Goal: Task Accomplishment & Management: Complete application form

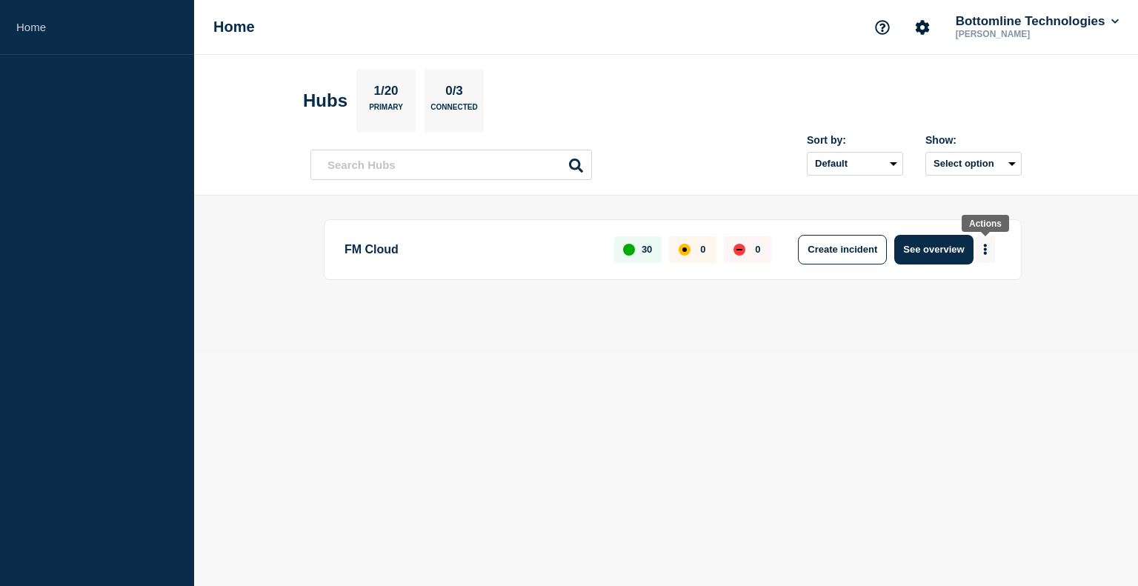
click at [988, 250] on button "More actions" at bounding box center [985, 249] width 19 height 27
click at [947, 248] on button "See overview" at bounding box center [933, 250] width 79 height 30
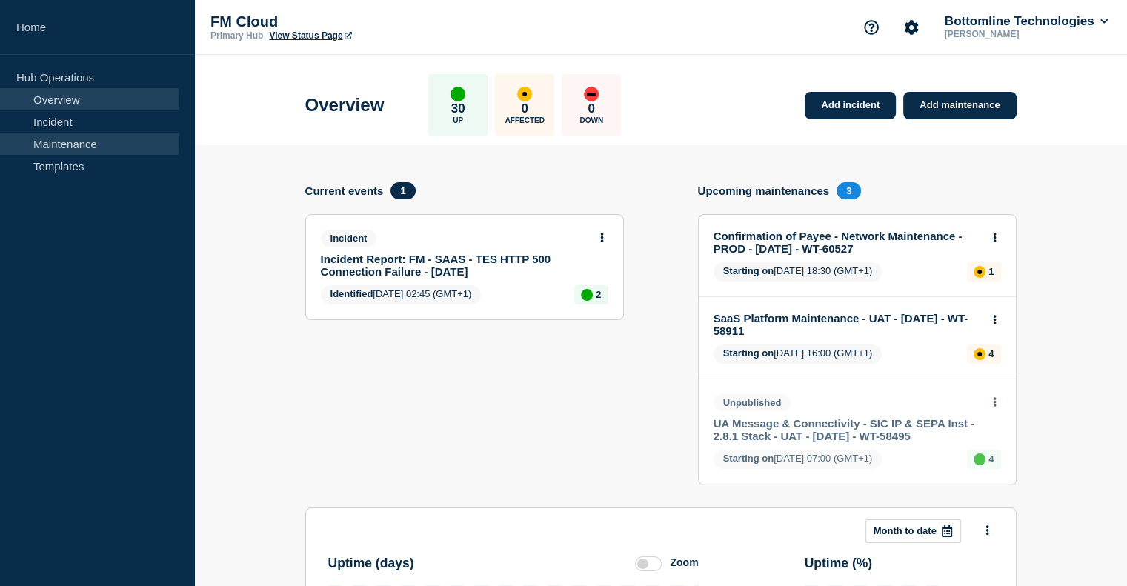
click at [121, 147] on link "Maintenance" at bounding box center [89, 144] width 179 height 22
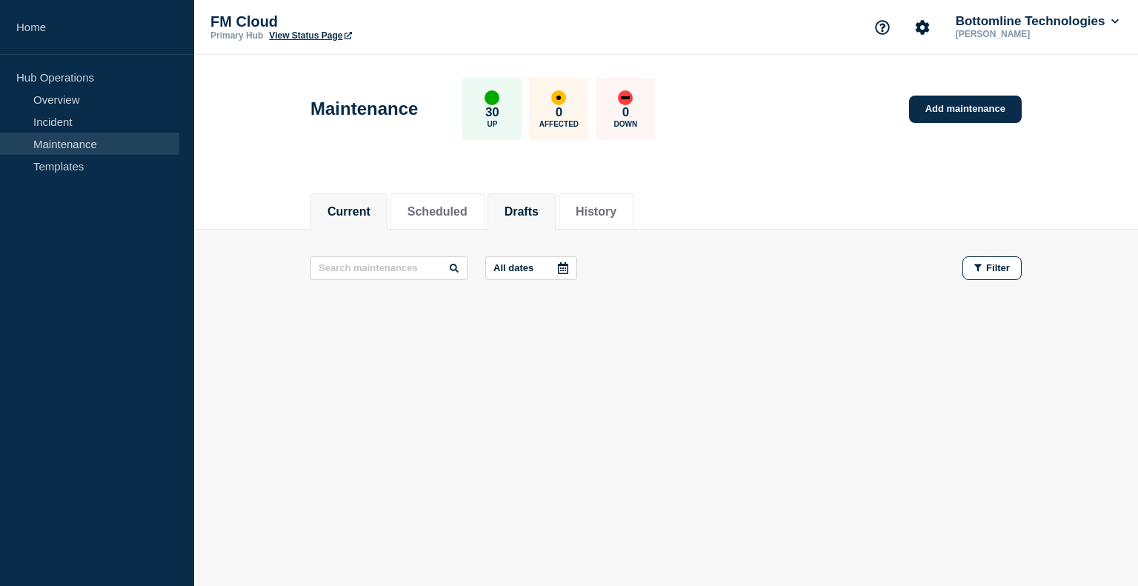
click at [539, 205] on button "Drafts" at bounding box center [522, 211] width 34 height 13
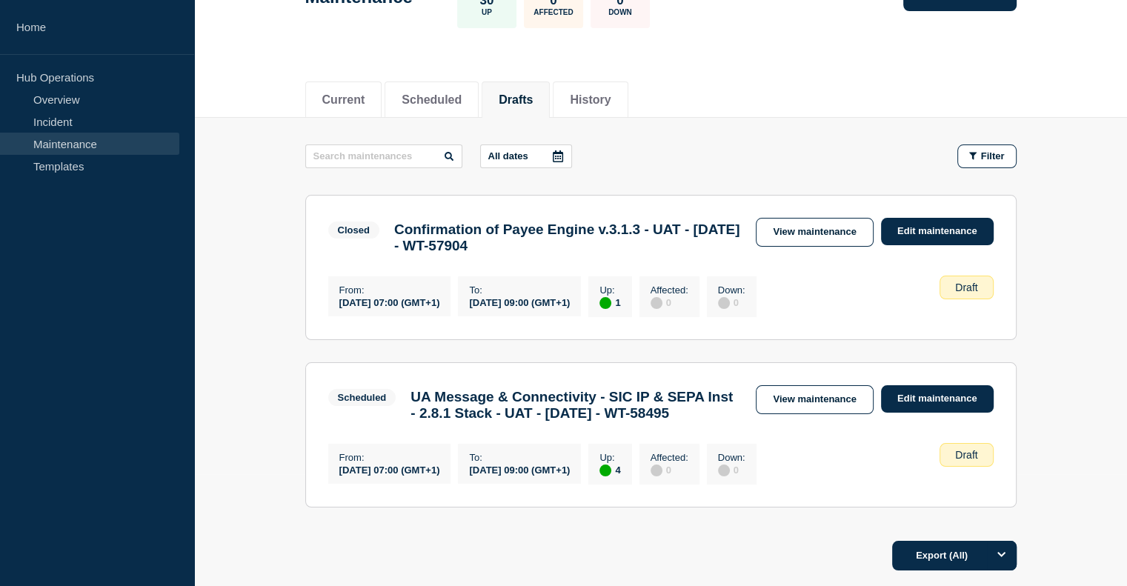
scroll to position [111, 0]
click at [590, 95] on button "History" at bounding box center [590, 100] width 41 height 13
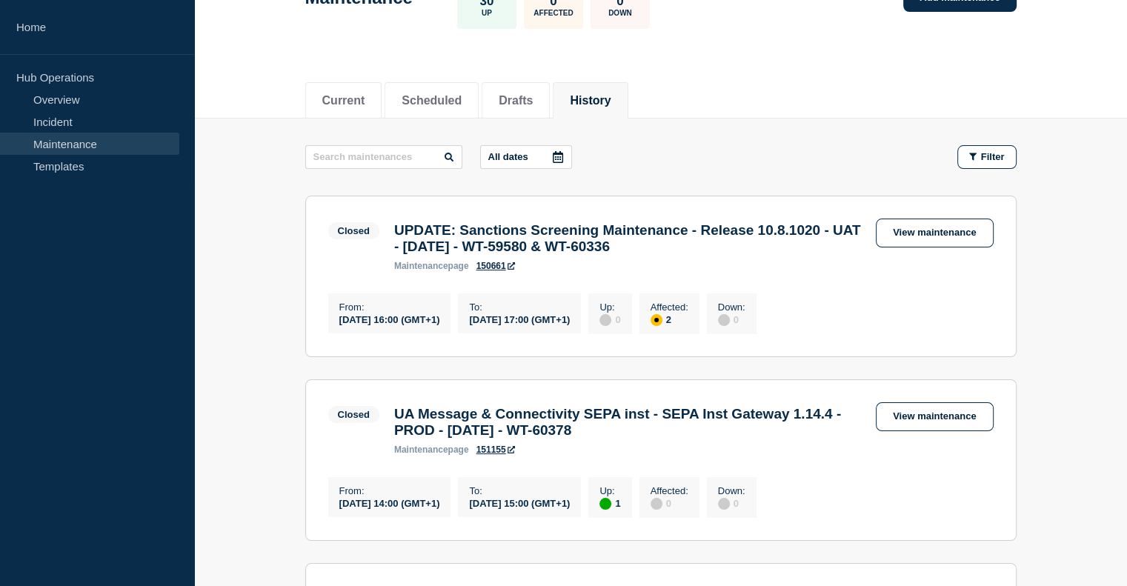
click at [607, 95] on button "History" at bounding box center [590, 100] width 41 height 13
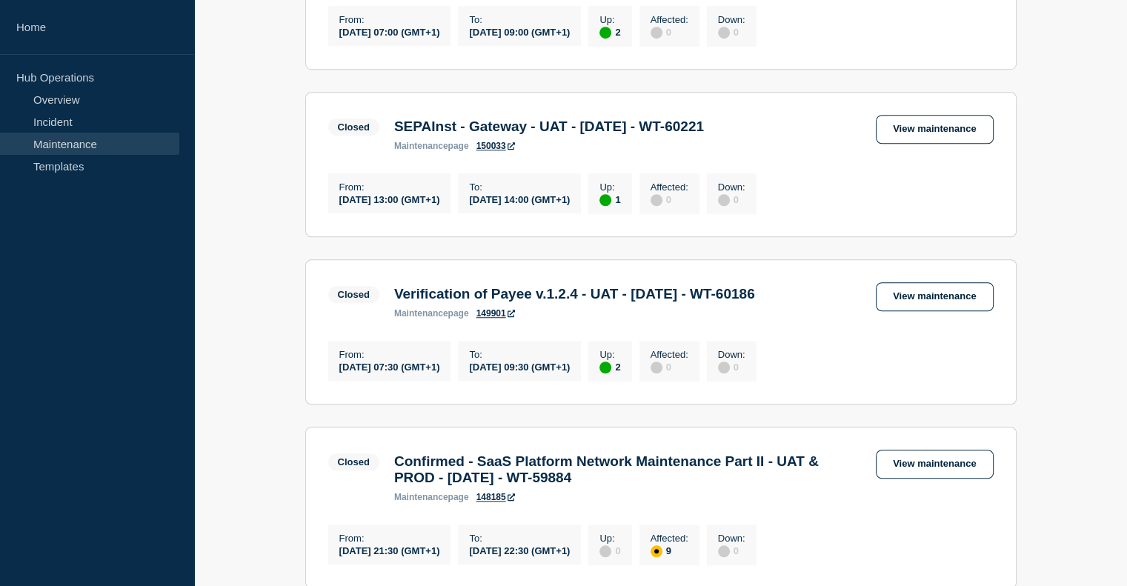
scroll to position [1106, 0]
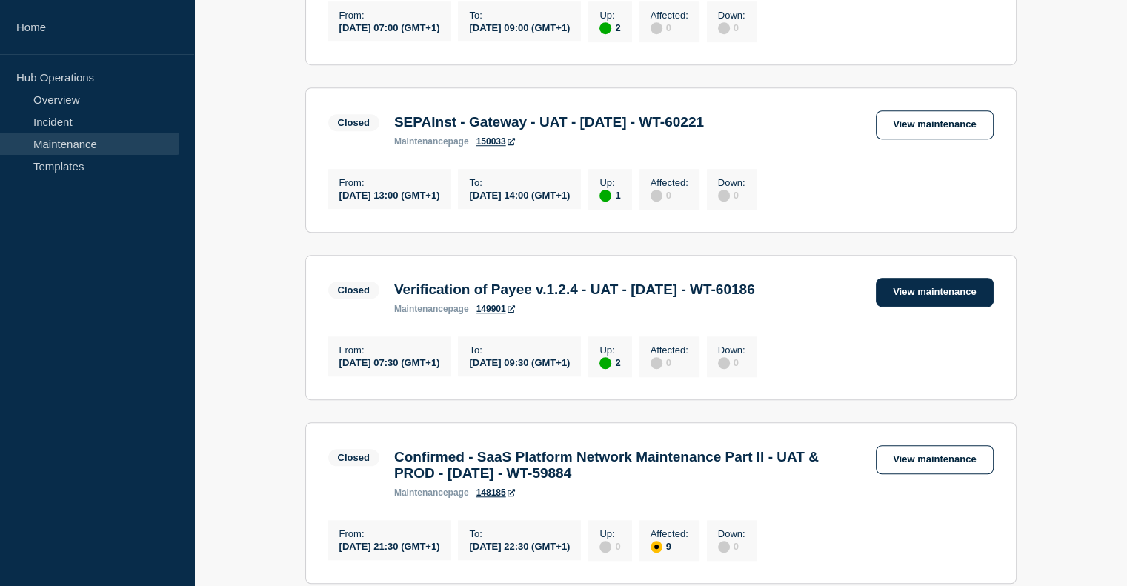
click at [928, 307] on link "View maintenance" at bounding box center [934, 292] width 117 height 29
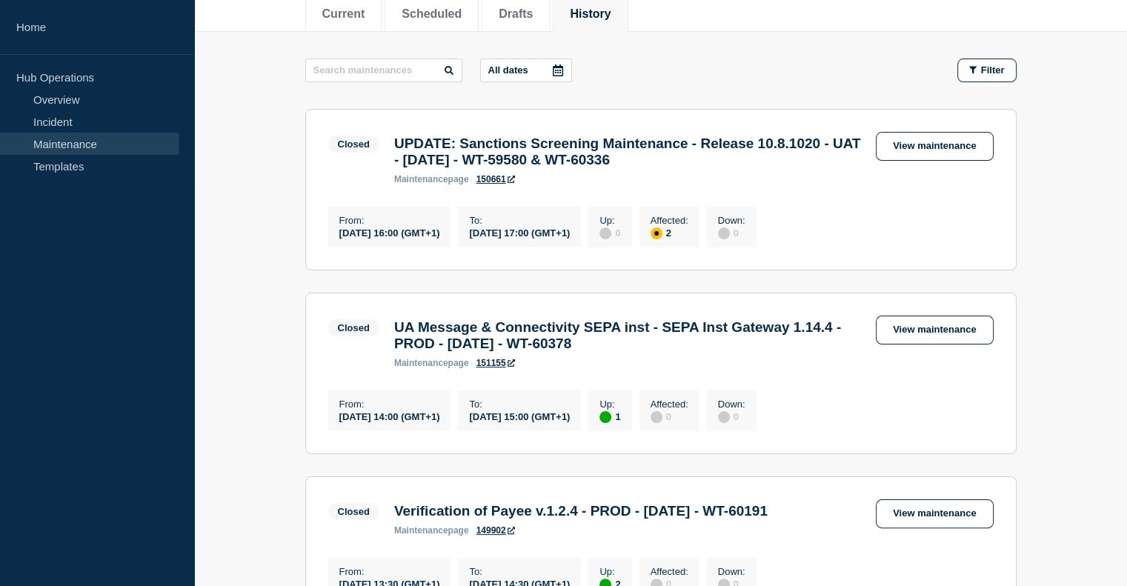
scroll to position [0, 0]
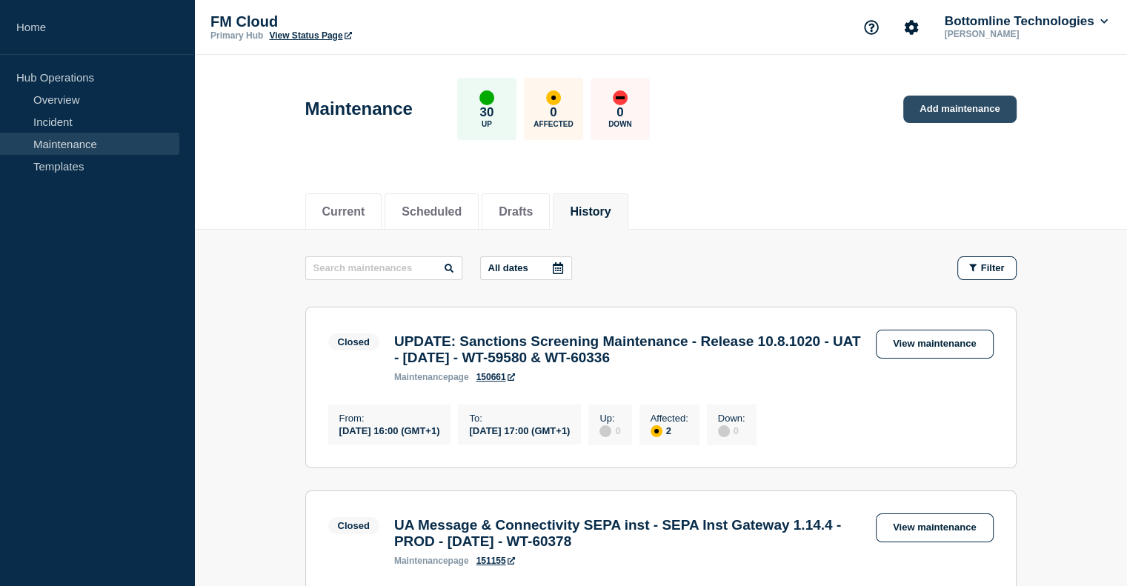
click at [949, 112] on link "Add maintenance" at bounding box center [959, 109] width 113 height 27
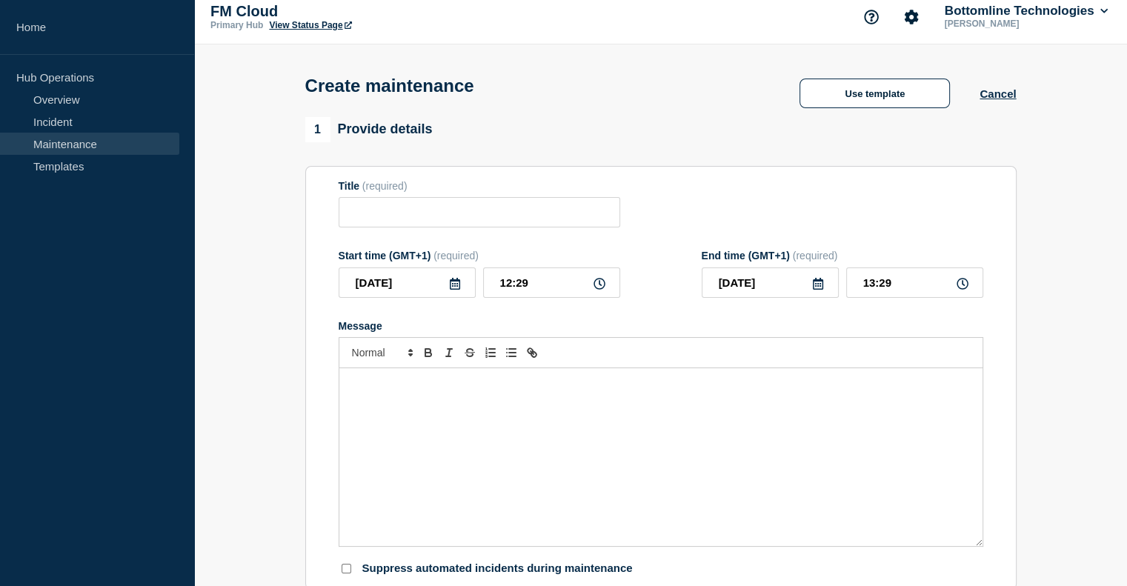
scroll to position [5, 0]
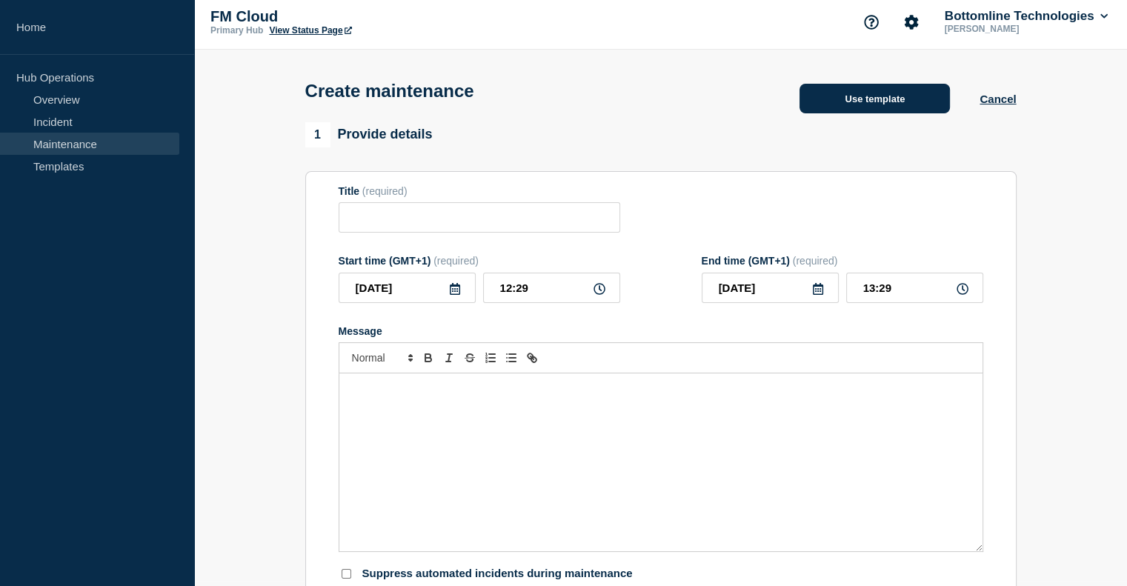
click at [862, 110] on button "Use template" at bounding box center [875, 99] width 150 height 30
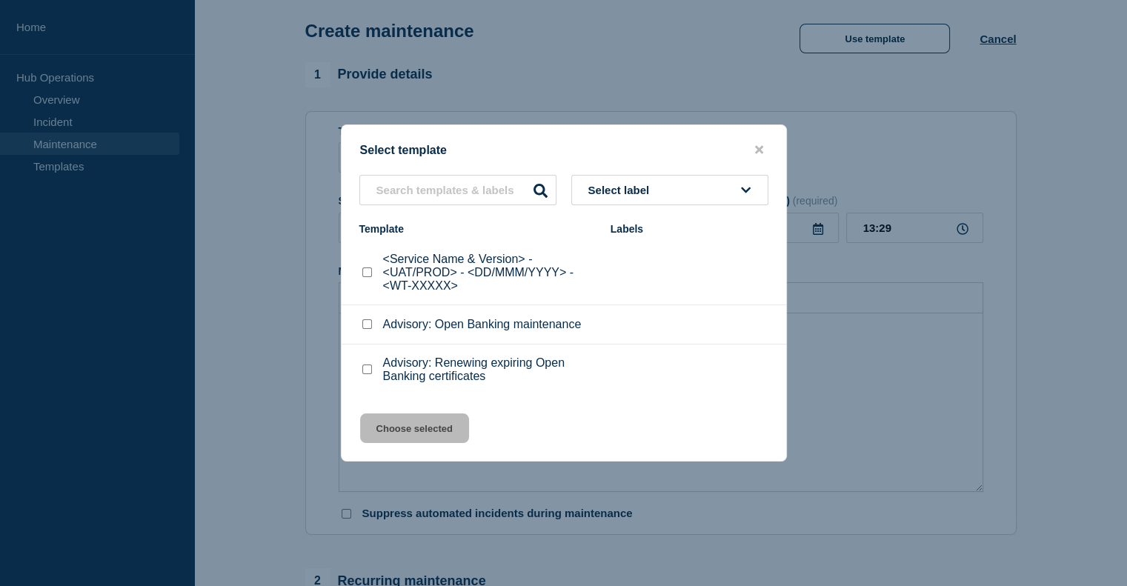
scroll to position [71, 0]
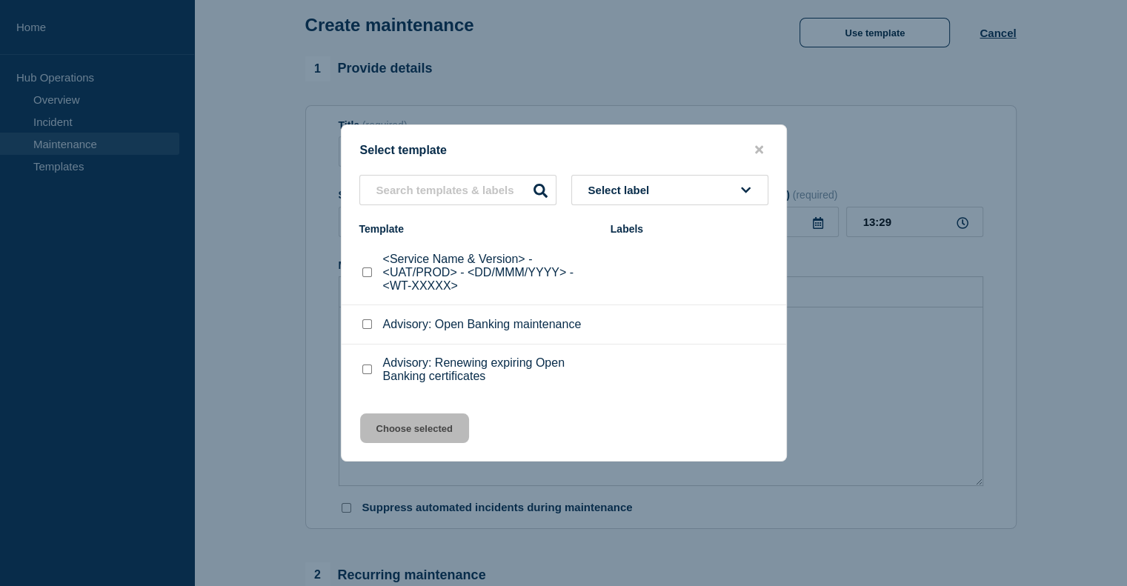
click at [365, 271] on input "<Service Name & Version> - <UAT/PROD> - <DD/MMM/YYYY> - <WT-XXXXX> checkbox" at bounding box center [367, 273] width 10 height 10
checkbox input "true"
click at [631, 191] on span "Select label" at bounding box center [621, 190] width 67 height 13
click at [429, 431] on button "Choose selected" at bounding box center [414, 429] width 109 height 30
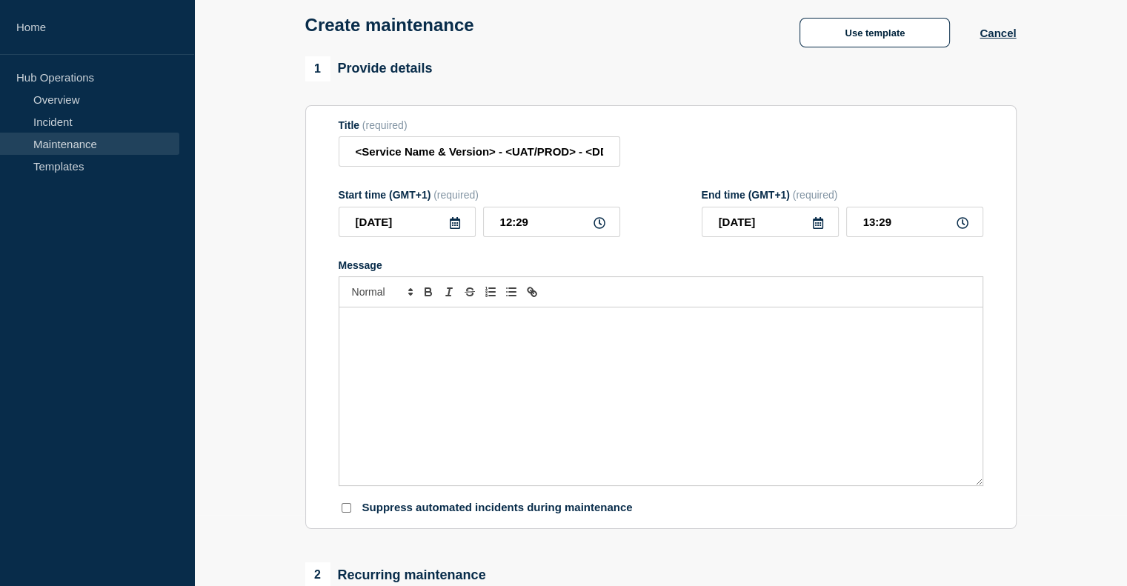
scroll to position [79, 0]
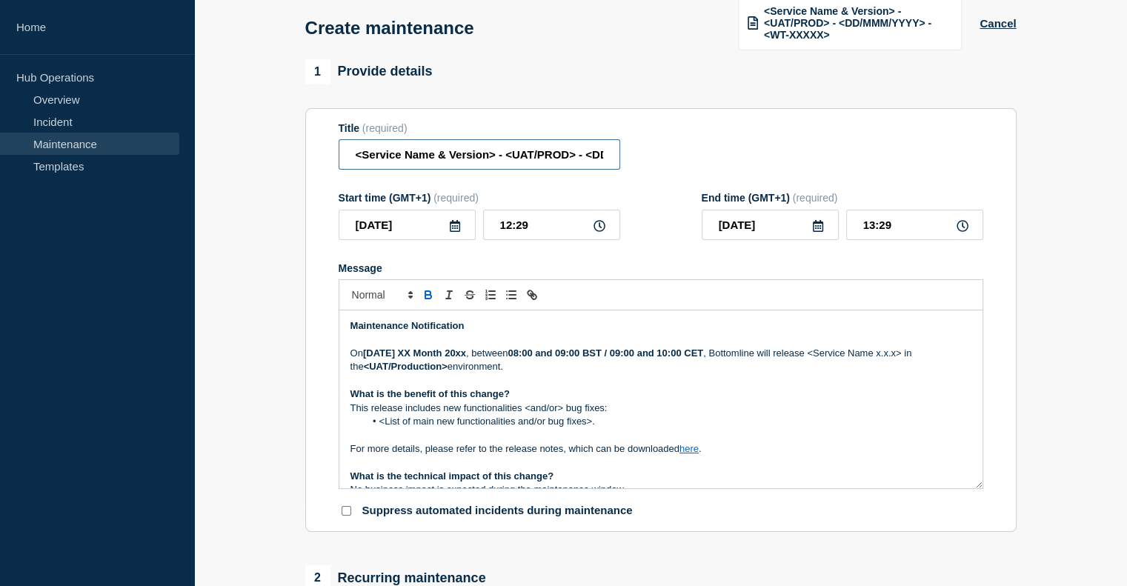
drag, startPoint x: 486, startPoint y: 150, endPoint x: 362, endPoint y: 145, distance: 123.9
click at [362, 145] on input "<Service Name & Version> - <UAT/PROD> - <DD/MMM/YYYY> - <WT-XXXXX>" at bounding box center [480, 154] width 282 height 30
click at [362, 153] on input "<Verification of Payee v.1.2.5 - <UAT/PROD> - <DD/MMM/YYYY> - <WT-XXXXX>" at bounding box center [480, 154] width 282 height 30
click at [519, 155] on input "Verification of Payee v.1.2.5 - <UAT/PROD> - <DD/MMM/YYYY> - <WT-XXXXX>" at bounding box center [480, 154] width 282 height 30
click at [563, 152] on input "Verification of Payee v.1.2.5 - UAT - <DD/MMM/YYYY> - <WT-XXXXX>" at bounding box center [480, 154] width 282 height 30
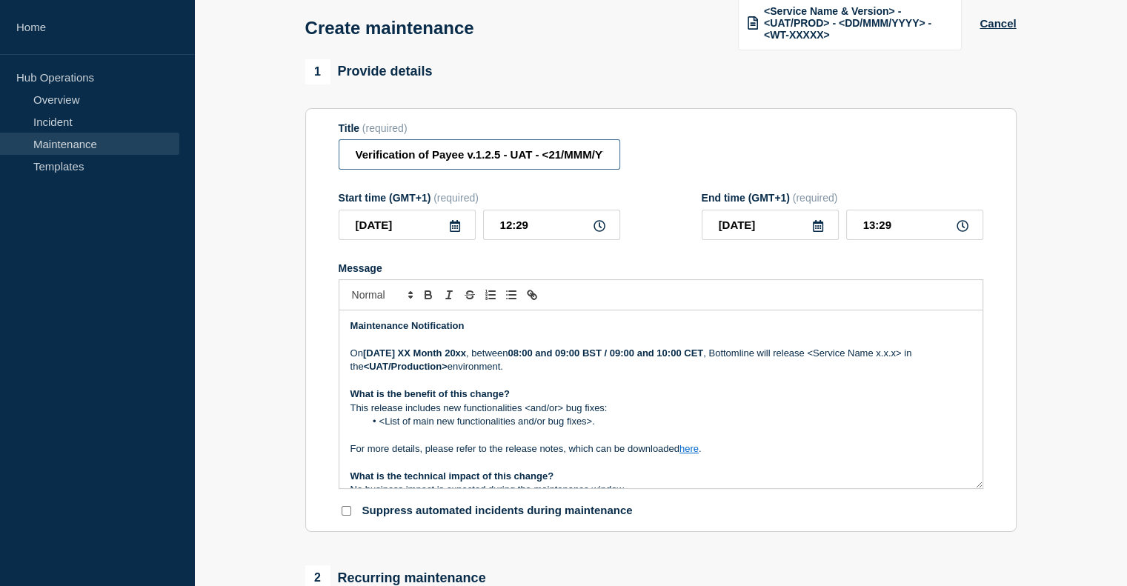
click at [564, 151] on input "Verification of Payee v.1.2.5 - UAT - <21/MMM/YYYY> - <WT-XXXXX>" at bounding box center [480, 154] width 282 height 30
click at [537, 158] on input "Verification of Payee v.1.2.5 - UAT - <[DATE]Y> - <WT-XXXXX>" at bounding box center [480, 154] width 282 height 30
click at [577, 153] on input "Verification of Payee v.1.2.5 - UAT - [DATE]Y> - <WT-XXXXX>" at bounding box center [480, 154] width 282 height 30
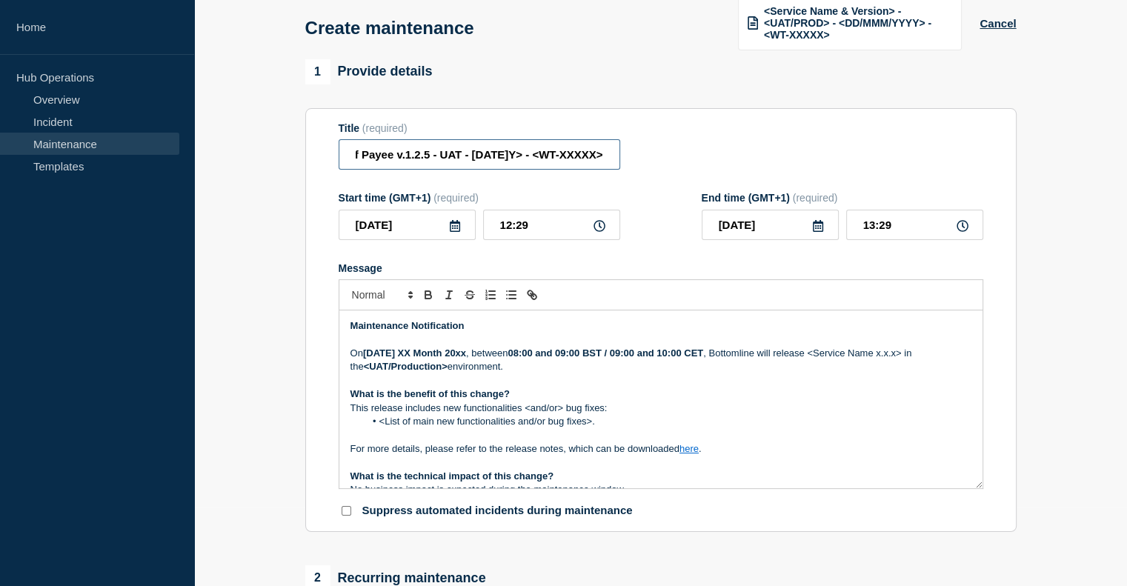
scroll to position [0, 99]
click at [522, 156] on input "Verification of Payee v.1.2.5 - UAT - [DATE]Y> - <WT-XXXXX>" at bounding box center [480, 154] width 282 height 30
click at [561, 154] on input "Verification of Payee v.1.2.5 - UAT - [DATE]Y - <WT-XXXXX>" at bounding box center [480, 154] width 282 height 30
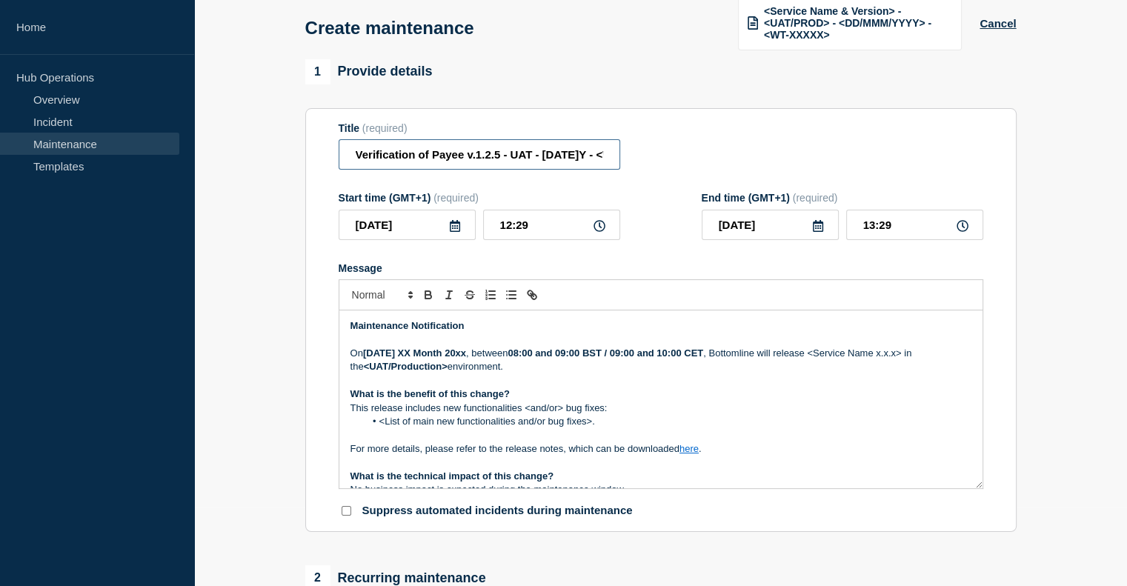
click at [588, 154] on input "Verification of Payee v.1.2.5 - UAT - [DATE]Y - <WT-XXXXX>" at bounding box center [480, 154] width 282 height 30
click at [560, 152] on input "Verification of Payee v.1.2.5 - UAT - [DATE]Y - <WT-XXXXX>" at bounding box center [480, 154] width 282 height 30
type input "Verification of Payee v.1.2.5 - UAT - [DATE]Y - WT-60589"
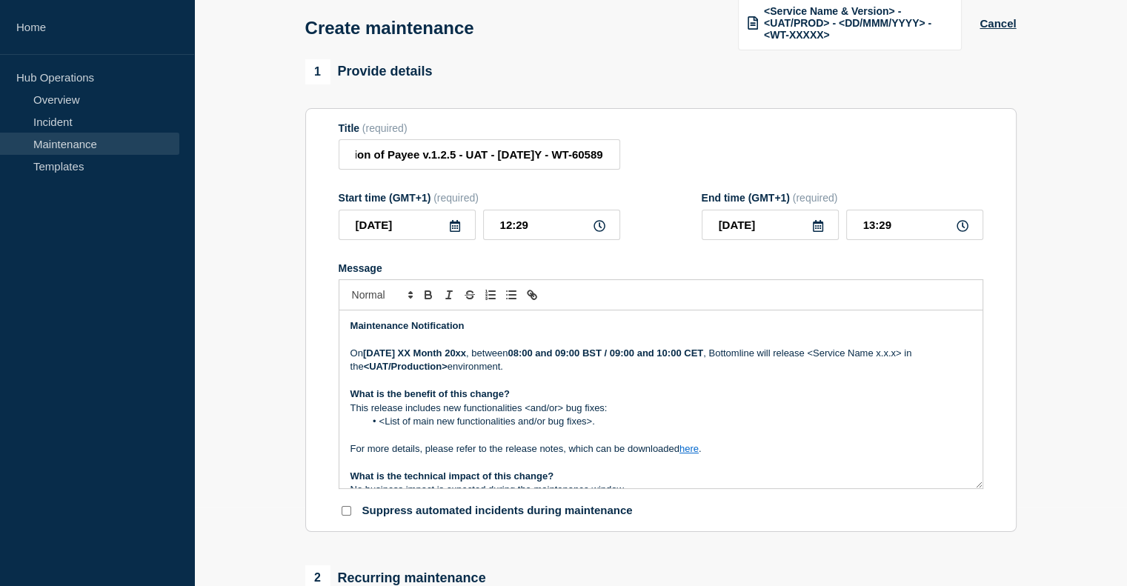
click at [451, 225] on icon at bounding box center [455, 226] width 10 height 12
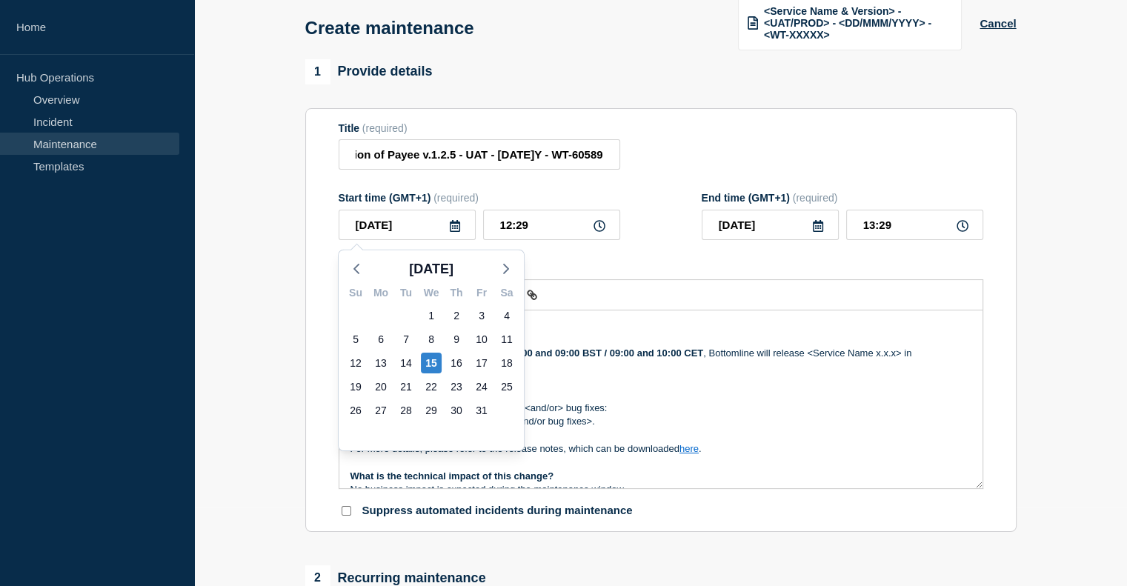
scroll to position [0, 0]
click at [400, 386] on div "21" at bounding box center [406, 386] width 21 height 21
type input "[DATE]"
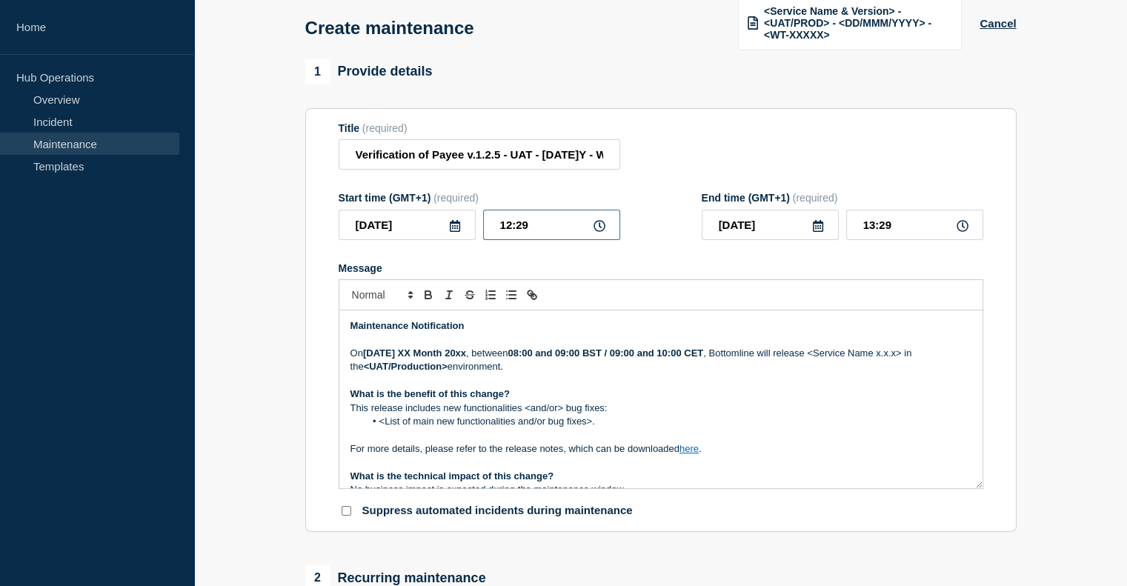
click at [587, 228] on input "12:29" at bounding box center [551, 225] width 137 height 30
type input "12:30"
type input "13:30"
type input "07:30"
click at [871, 224] on input "08:30" at bounding box center [914, 225] width 137 height 30
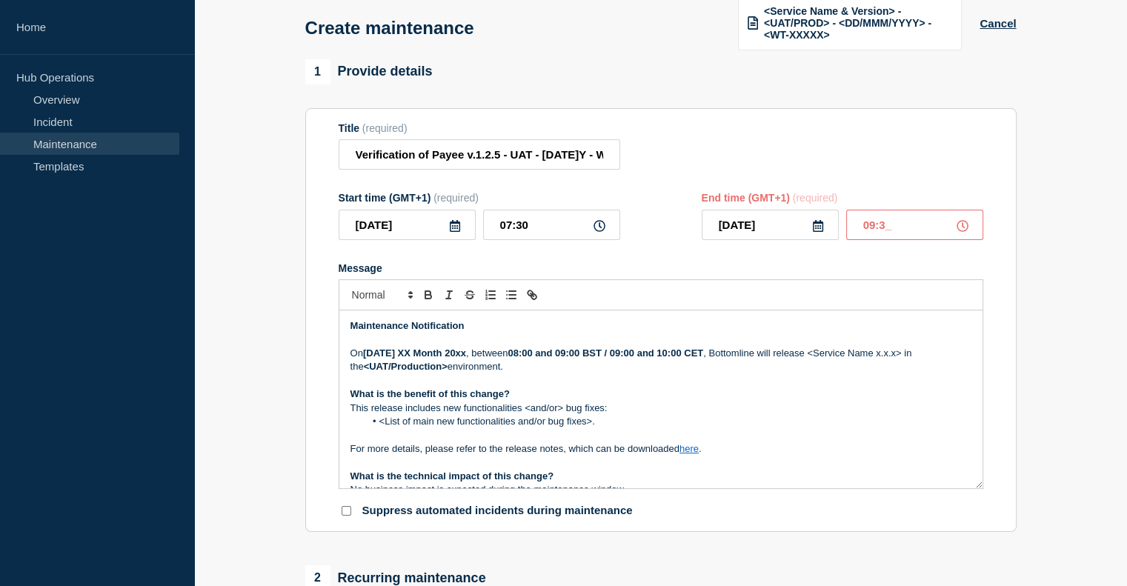
type input "09:30"
click at [705, 253] on form "Title (required) Verification of Payee v.1.2.5 - UAT - [DATE]Y - WT-60589 Start…" at bounding box center [661, 320] width 645 height 396
click at [418, 352] on strong "[DATE] XX Month 20xx" at bounding box center [414, 353] width 103 height 11
click at [519, 356] on strong "08:00 and 09:00 BST / 09:00 and 10:00 CET" at bounding box center [534, 353] width 196 height 11
click at [522, 352] on strong "08:30 and 10:30 BST / 09:00 and 10:00 CET" at bounding box center [534, 353] width 196 height 11
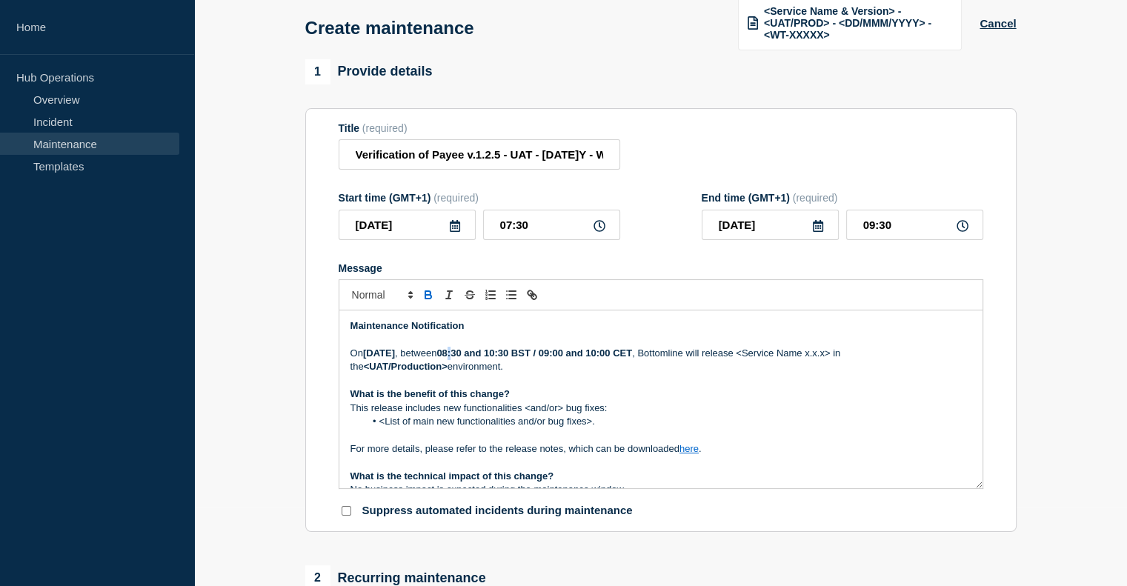
click at [522, 352] on strong "08:30 and 10:30 BST / 09:00 and 10:00 CET" at bounding box center [534, 353] width 196 height 11
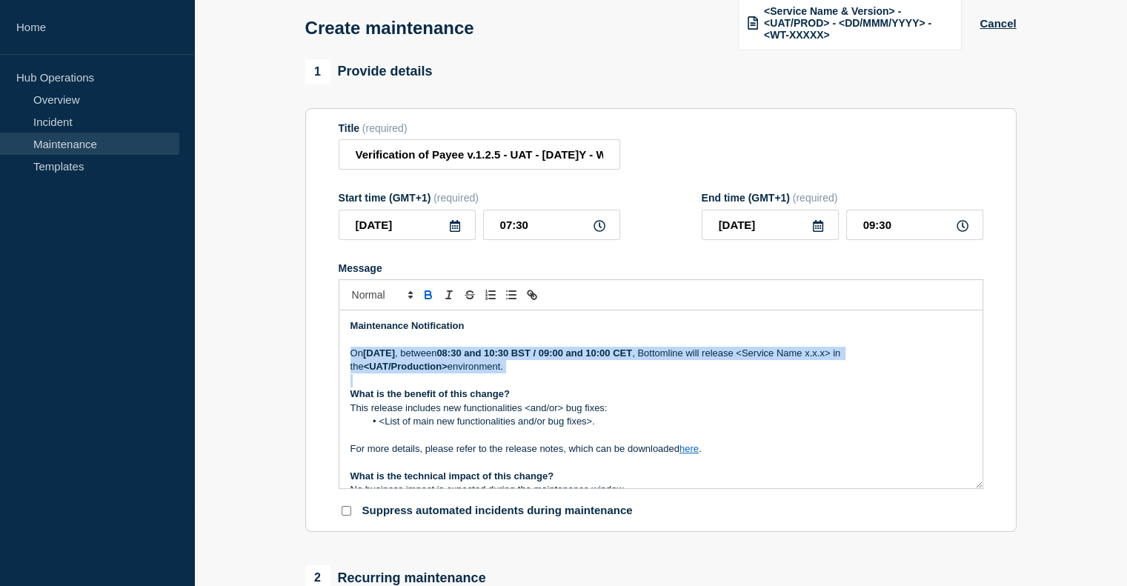
click at [522, 351] on strong "08:30 and 10:30 BST / 09:00 and 10:00 CET" at bounding box center [534, 353] width 196 height 11
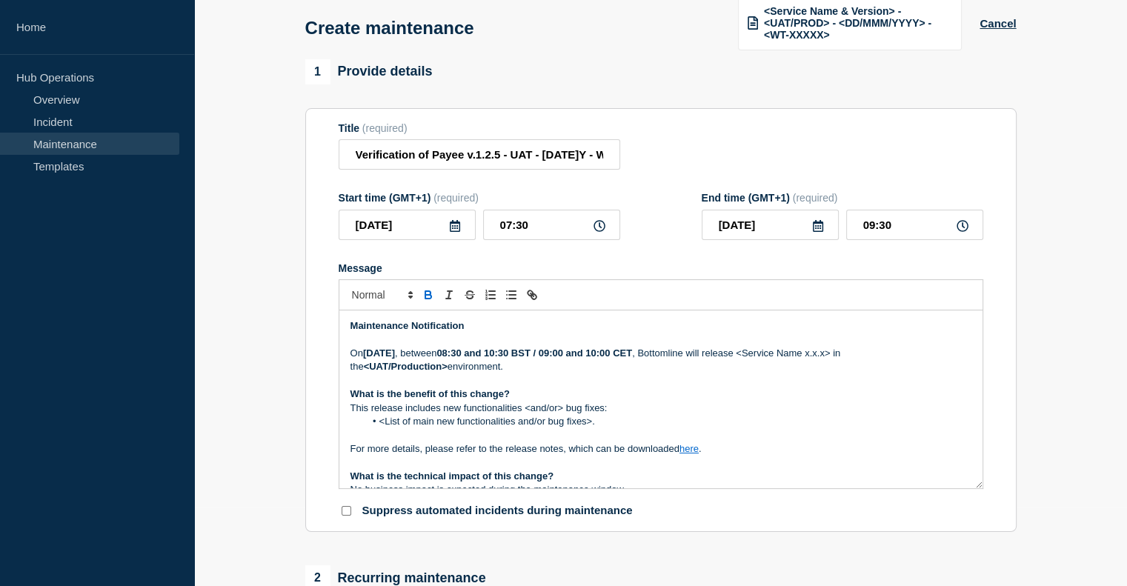
click at [622, 353] on strong "08:30 and 10:30 BST / 09:00 and 10:00 CET" at bounding box center [534, 353] width 196 height 11
click at [523, 353] on strong "08:30 and 10:30 BST / 08:30 and 10:30 CET" at bounding box center [534, 353] width 196 height 11
drag, startPoint x: 818, startPoint y: 352, endPoint x: 877, endPoint y: 358, distance: 59.6
click at [877, 358] on p "[DATE][DATE] , between 07:30 and 09:30 BST / 08:30 and 10:30 CET , Bottomline w…" at bounding box center [661, 360] width 621 height 27
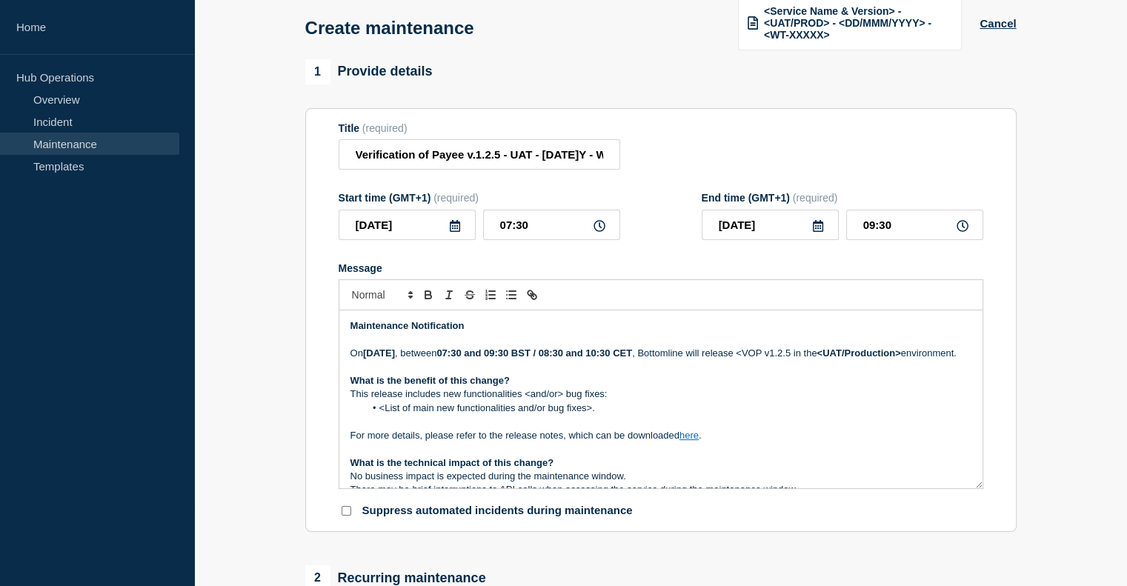
click at [817, 353] on p "[DATE][DATE] , between 07:30 and 09:30 BST / 08:30 and 10:30 CET , Bottomline w…" at bounding box center [661, 353] width 621 height 13
click at [811, 359] on strong "<UAT/Production>" at bounding box center [853, 353] width 84 height 11
drag, startPoint x: 445, startPoint y: 409, endPoint x: 562, endPoint y: 406, distance: 117.1
click at [562, 401] on p "This release includes new functionalities <and/or> bug fixes:" at bounding box center [661, 394] width 621 height 13
drag, startPoint x: 381, startPoint y: 427, endPoint x: 593, endPoint y: 422, distance: 212.0
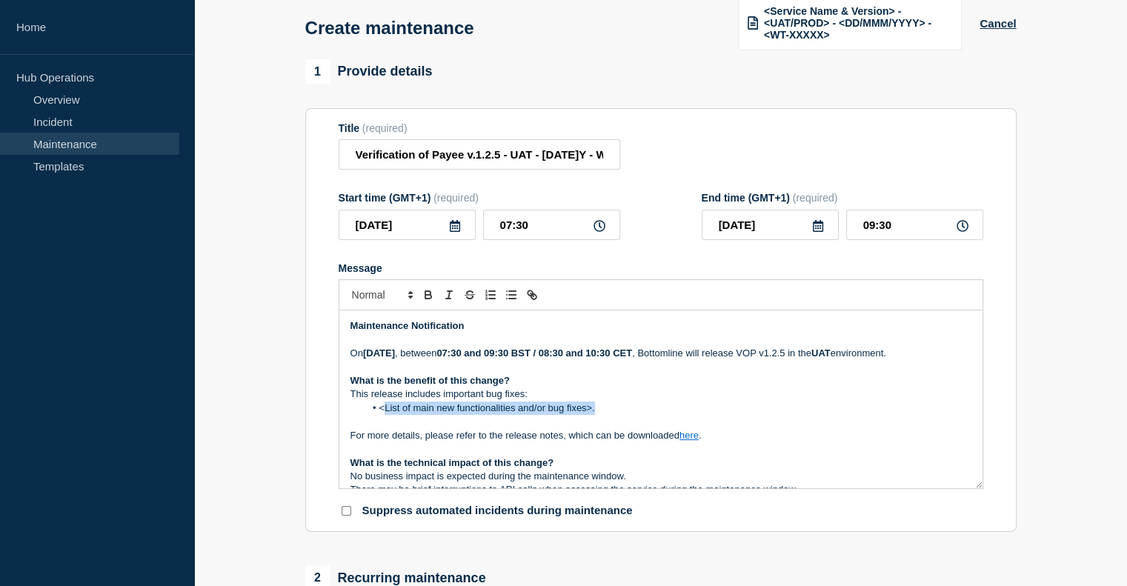
click at [593, 415] on li "<List of main new functionalities and/or bug fixes>." at bounding box center [668, 408] width 607 height 13
click at [542, 401] on p "This release includes important bug fixes:" at bounding box center [661, 394] width 621 height 13
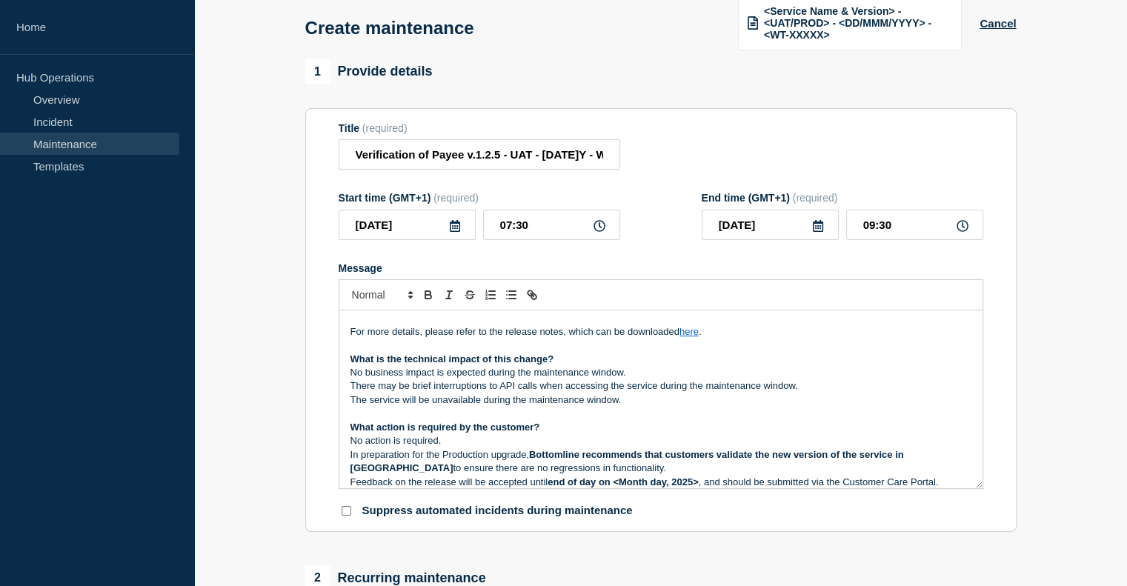
scroll to position [56, 0]
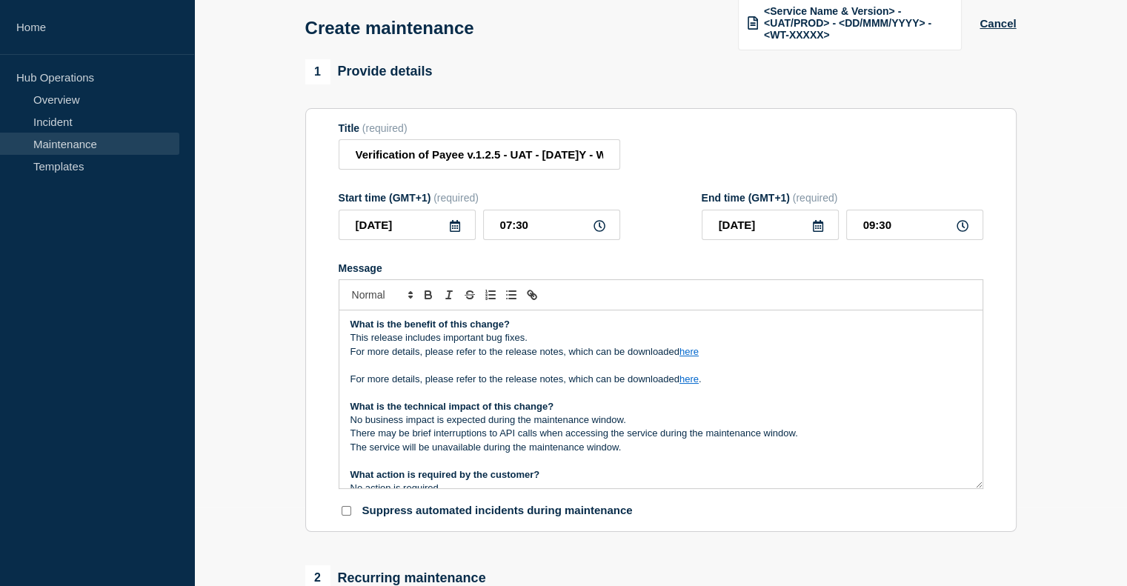
click at [717, 372] on p "Message" at bounding box center [661, 365] width 621 height 13
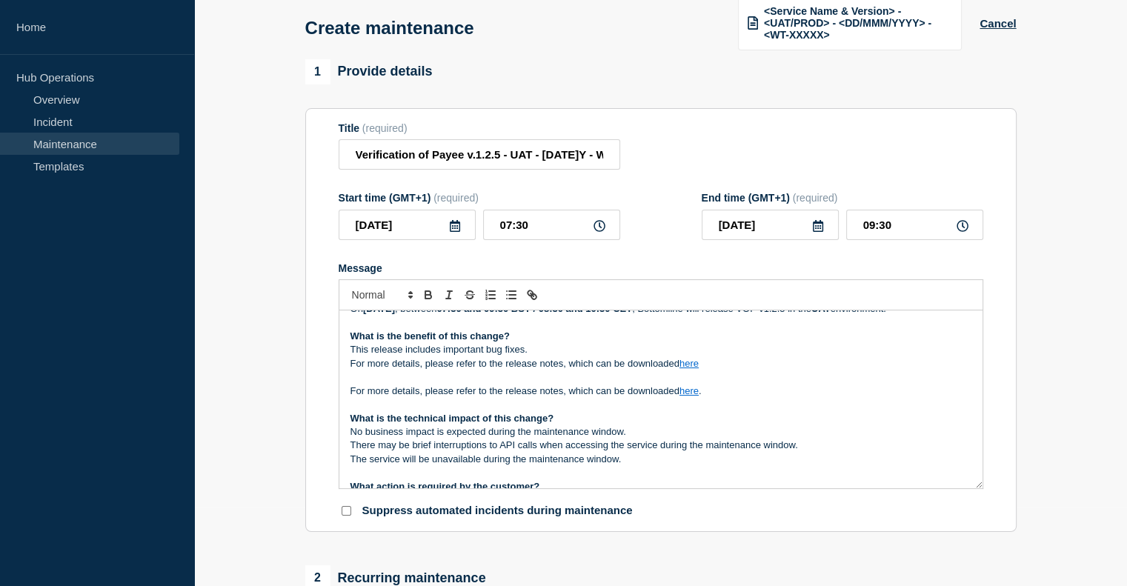
scroll to position [46, 0]
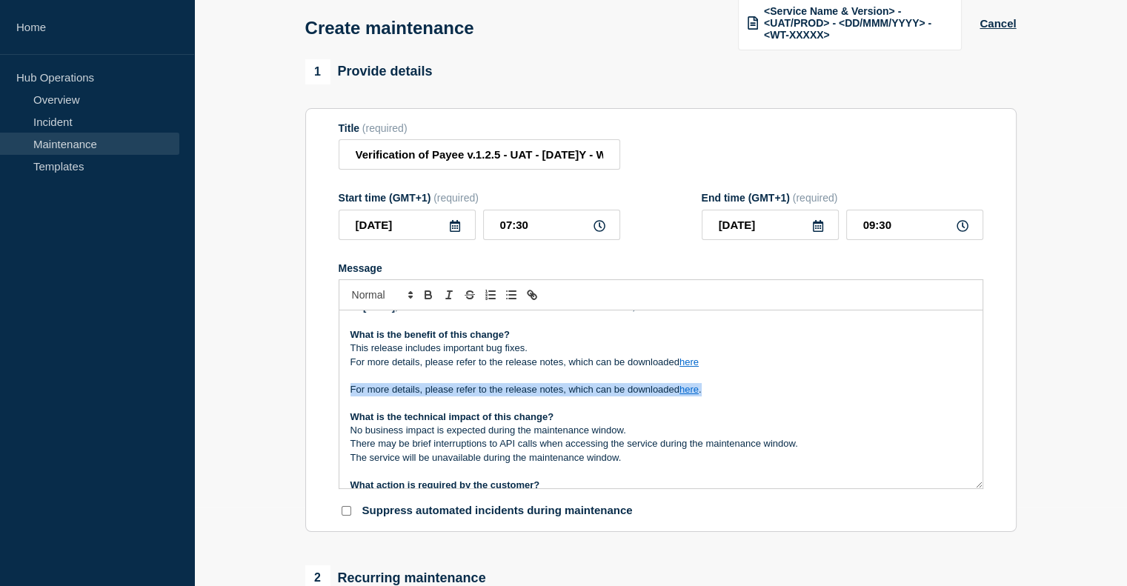
drag, startPoint x: 711, startPoint y: 399, endPoint x: 342, endPoint y: 409, distance: 369.2
click at [342, 409] on div "Maintenance Notification [DATE][DATE] , between 07:30 and 09:30 BST / 08:30 and…" at bounding box center [660, 400] width 643 height 178
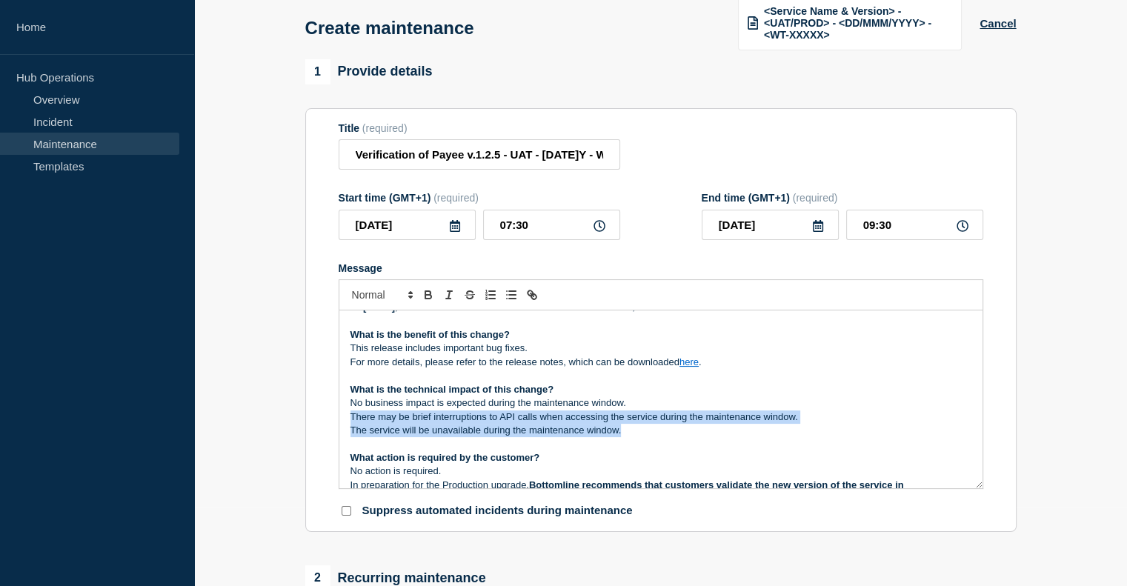
drag, startPoint x: 628, startPoint y: 444, endPoint x: 347, endPoint y: 429, distance: 282.0
click at [347, 429] on div "Maintenance Notification [DATE][DATE] , between 07:30 and 09:30 BST / 08:30 and…" at bounding box center [660, 400] width 643 height 178
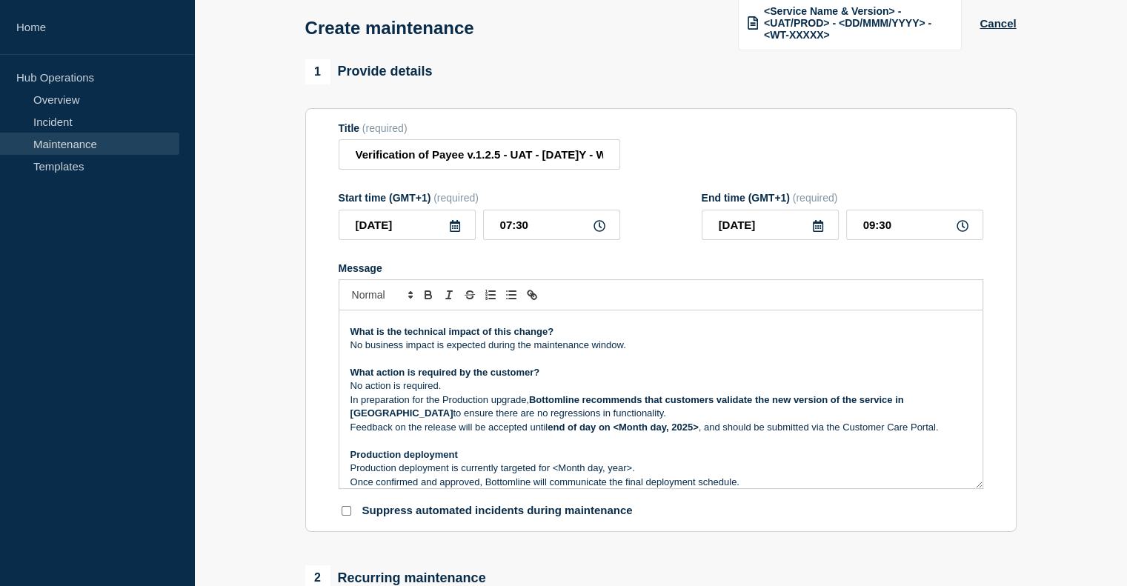
scroll to position [105, 0]
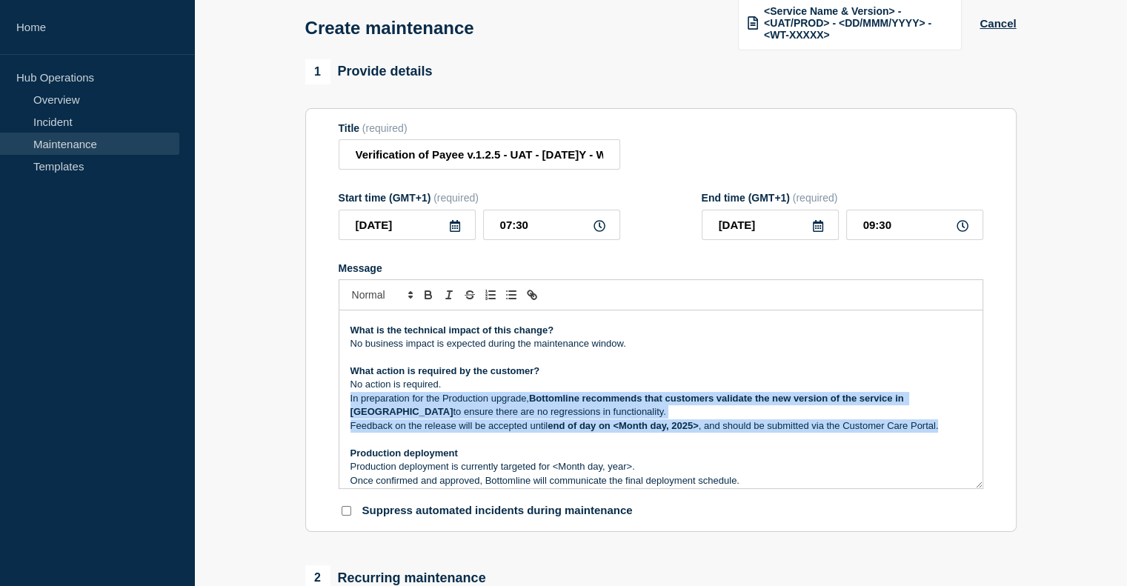
drag, startPoint x: 348, startPoint y: 416, endPoint x: 945, endPoint y: 443, distance: 597.2
click at [945, 443] on div "Maintenance Notification [DATE][DATE] , between 07:30 and 09:30 BST / 08:30 and…" at bounding box center [660, 400] width 643 height 178
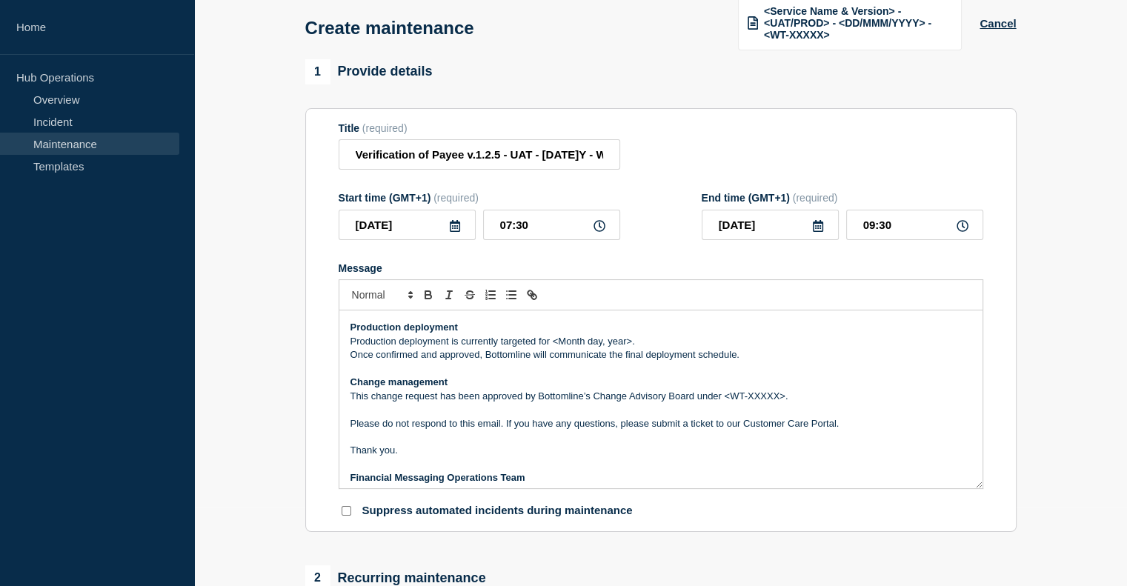
scroll to position [191, 0]
click at [749, 402] on p "This change request has been approved by Bottomline’s Change Advisory Board und…" at bounding box center [661, 394] width 621 height 13
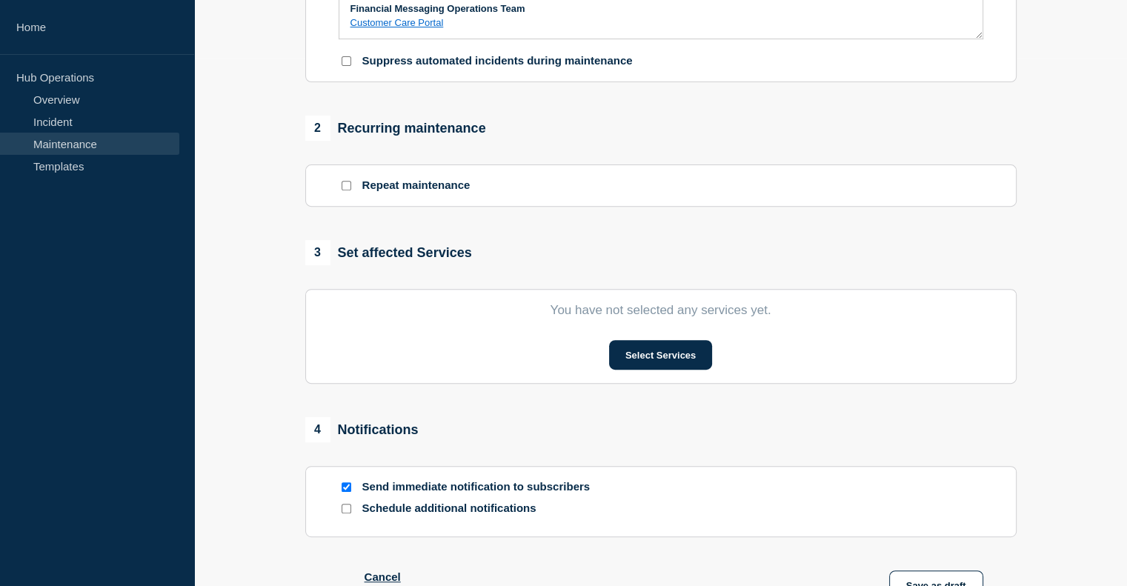
scroll to position [529, 0]
click at [637, 353] on button "Select Services" at bounding box center [660, 354] width 103 height 30
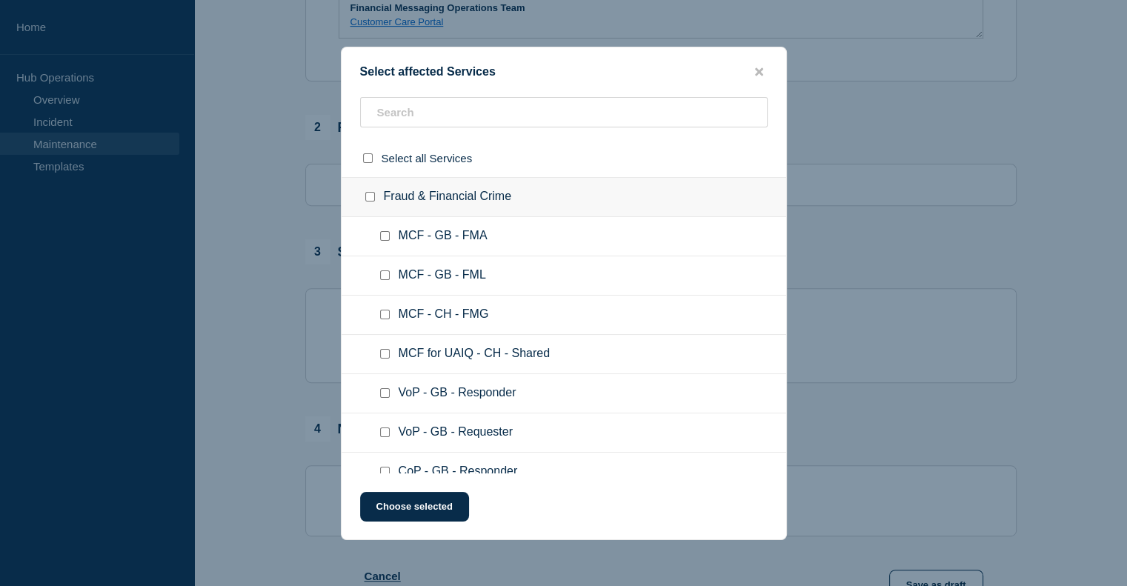
click at [557, 268] on ul "MCF - GB - FML" at bounding box center [564, 275] width 445 height 39
click at [491, 117] on input "text" at bounding box center [564, 112] width 408 height 30
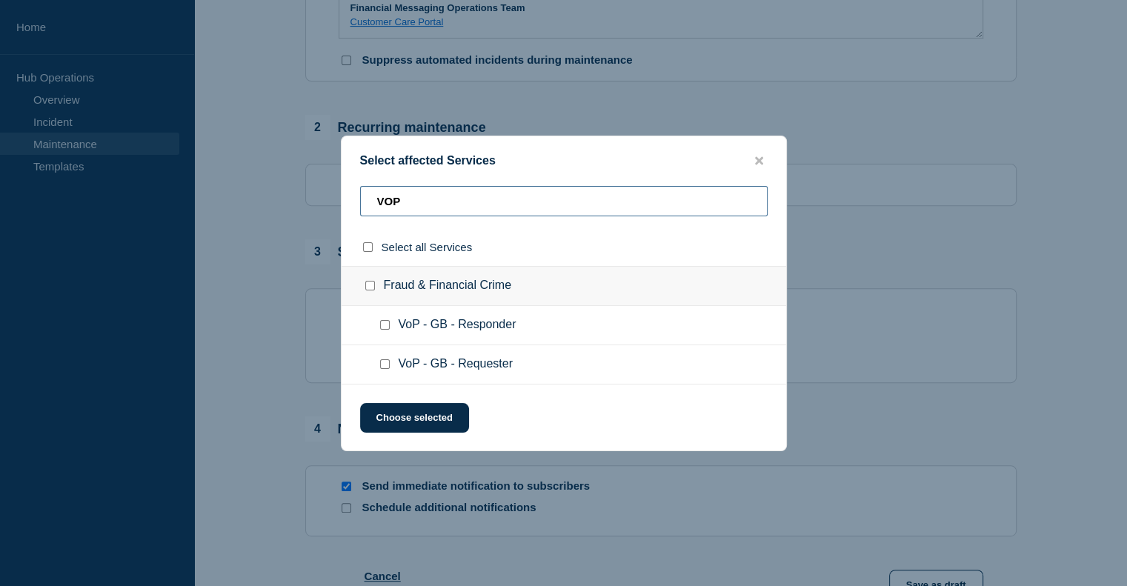
type input "VOP"
click at [441, 339] on ul "VoP - GB - Responder" at bounding box center [564, 325] width 445 height 39
click at [440, 328] on span "VoP - GB - Responder" at bounding box center [458, 325] width 118 height 15
click at [385, 327] on input "VoP - GB - Responder checkbox" at bounding box center [385, 325] width 10 height 10
checkbox input "true"
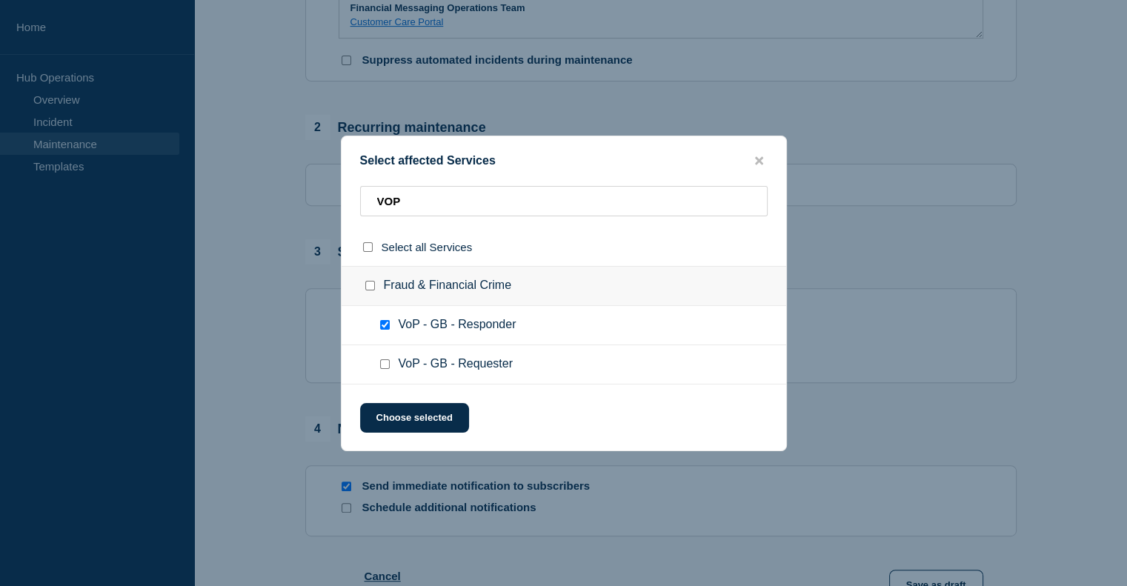
click at [385, 366] on input "VoP - GB - Requester checkbox" at bounding box center [385, 364] width 10 height 10
checkbox input "true"
click at [420, 415] on button "Choose selected" at bounding box center [414, 418] width 109 height 30
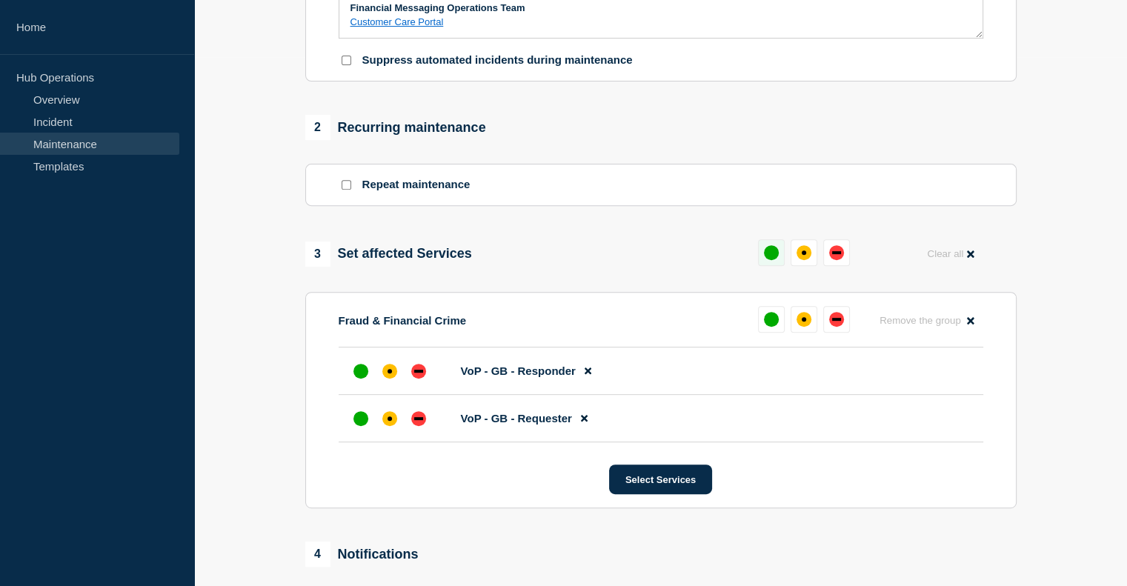
click at [766, 254] on div "up" at bounding box center [771, 252] width 15 height 15
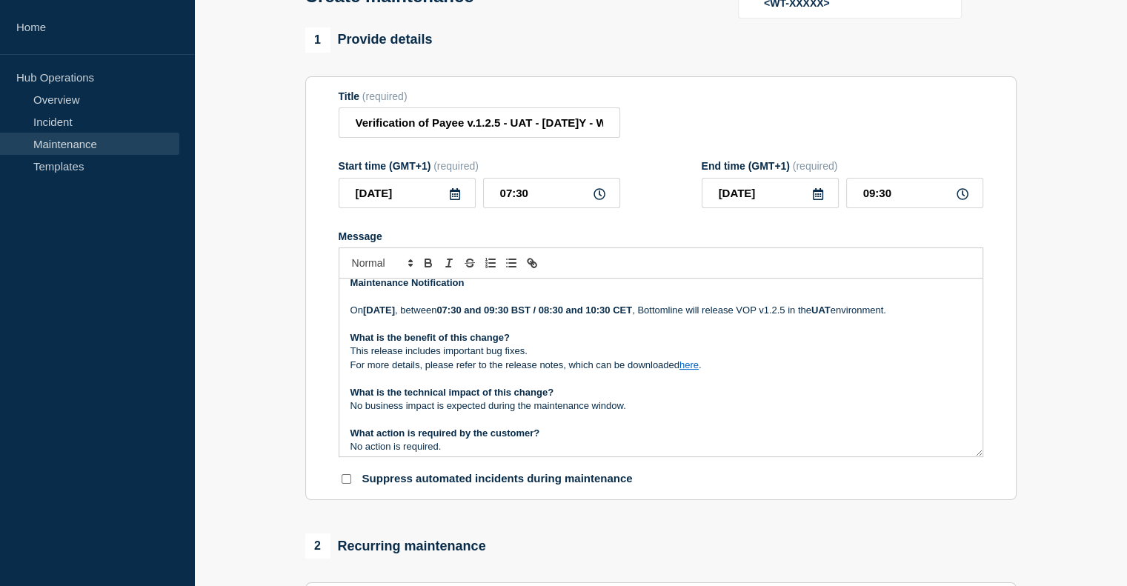
scroll to position [0, 0]
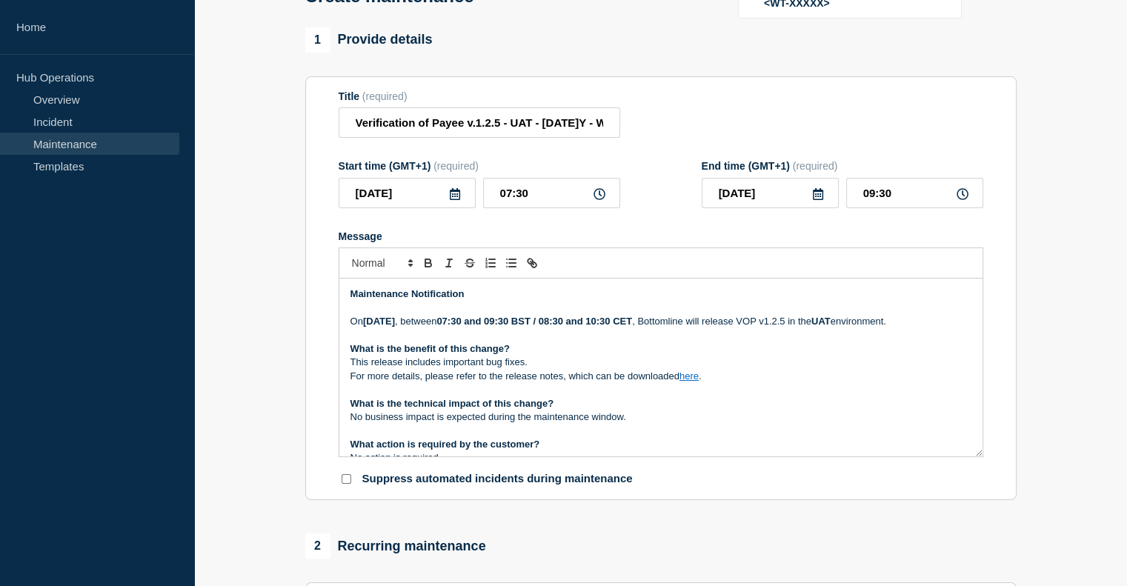
click at [691, 382] on link "here" at bounding box center [689, 376] width 19 height 11
click at [741, 422] on link at bounding box center [723, 416] width 35 height 11
paste input "3EXRDGIAYBXA9"
type input "[URL][DOMAIN_NAME]"
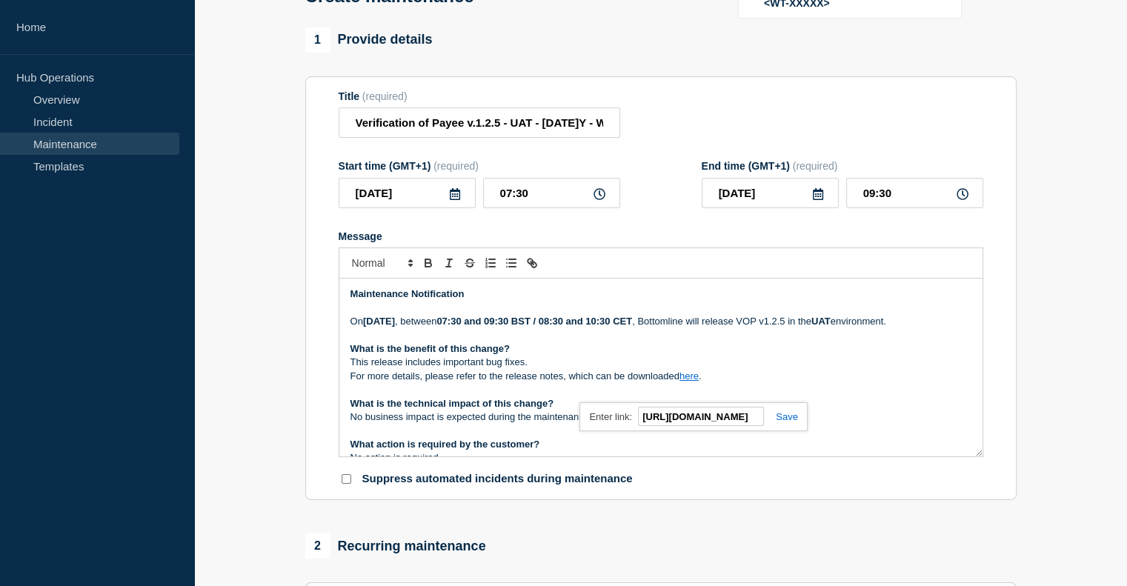
click at [790, 420] on link at bounding box center [781, 416] width 34 height 11
click at [688, 382] on link "here" at bounding box center [689, 376] width 19 height 11
click at [687, 419] on link "[URL][DOMAIN_NAME]" at bounding box center [655, 416] width 102 height 19
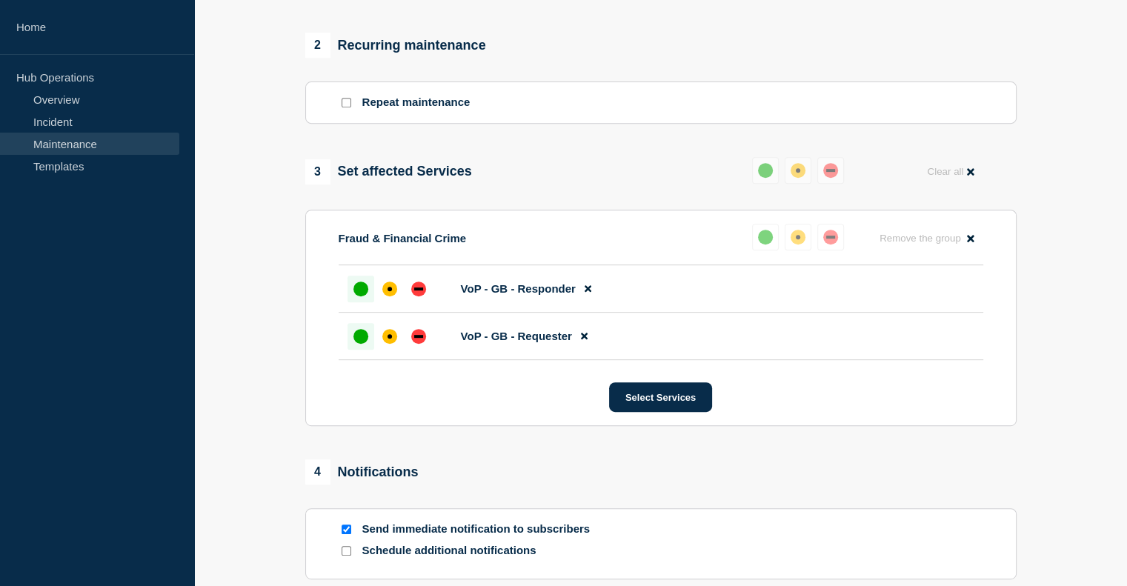
scroll to position [843, 0]
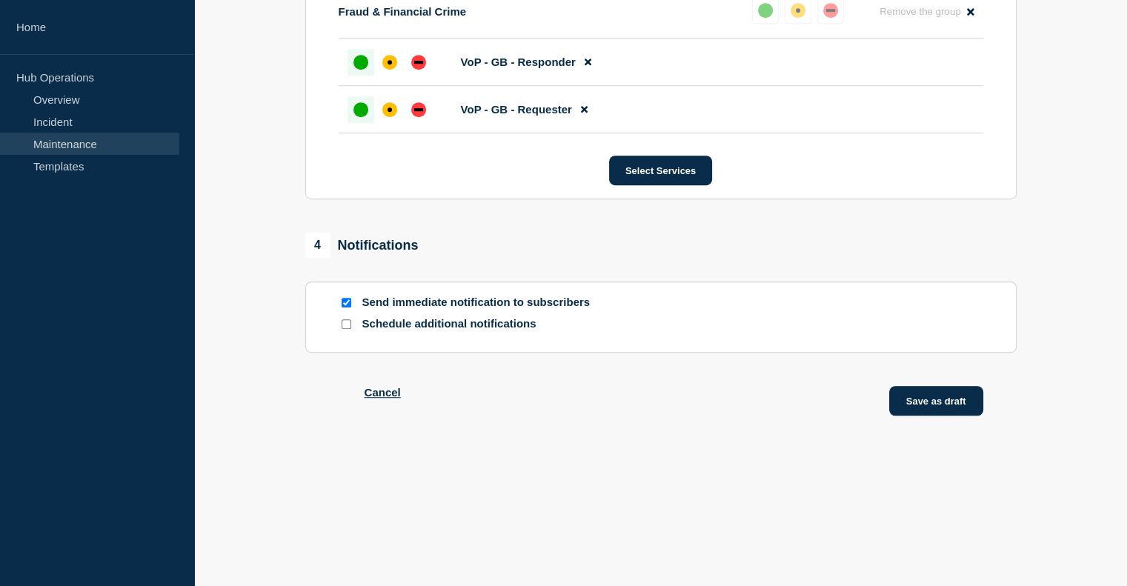
click at [941, 399] on button "Save as draft" at bounding box center [936, 401] width 94 height 30
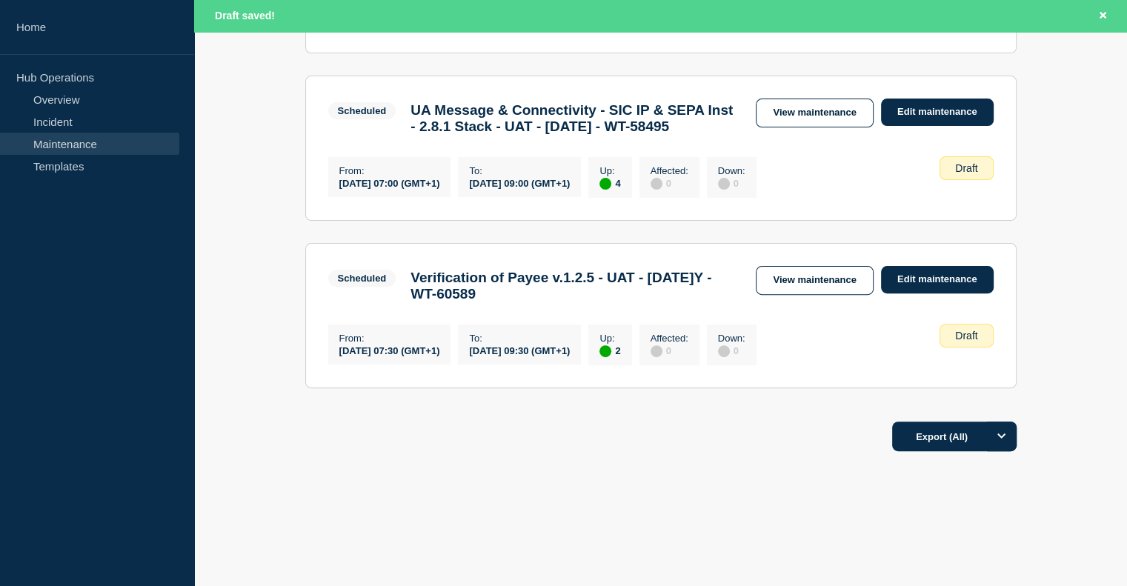
scroll to position [474, 0]
click at [851, 273] on link "View maintenance" at bounding box center [814, 280] width 117 height 29
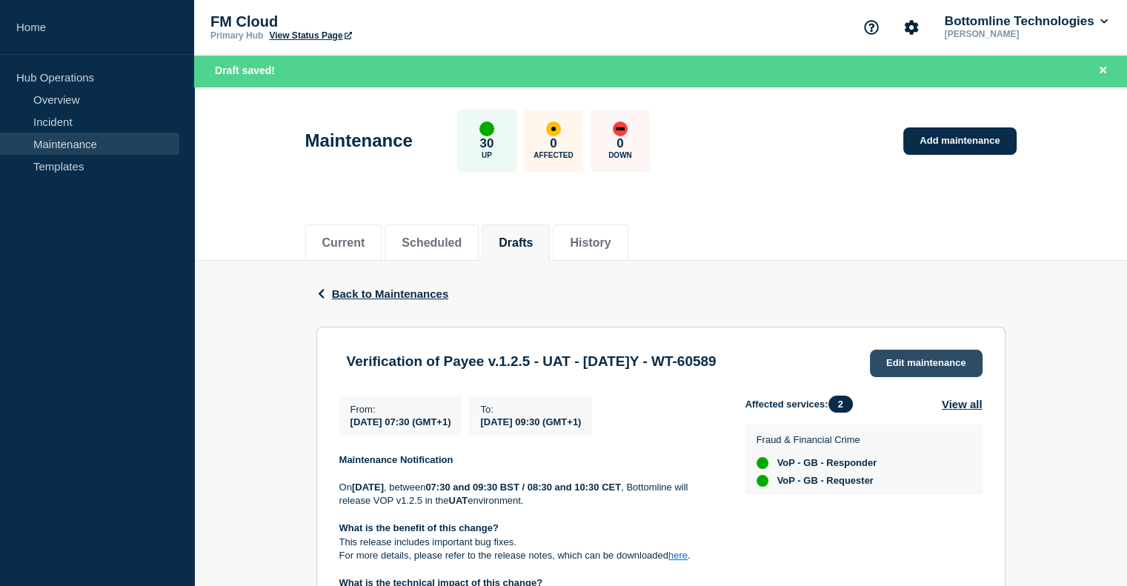
click at [889, 367] on link "Edit maintenance" at bounding box center [926, 363] width 113 height 27
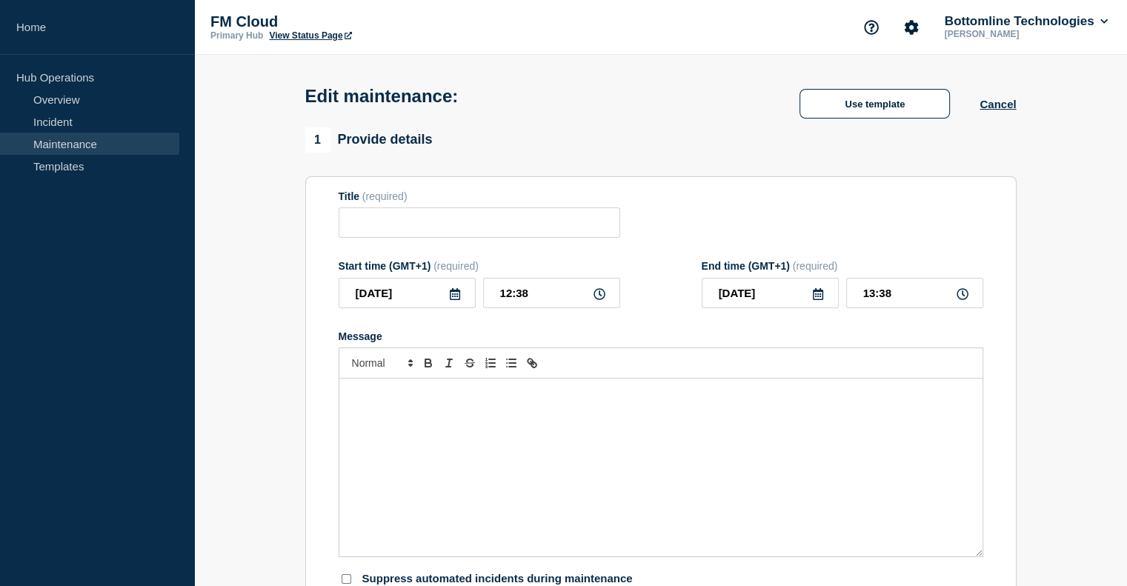
type input "Verification of Payee v.1.2.5 - UAT - [DATE]Y - WT-60589"
type input "[DATE]"
type input "07:30"
type input "[DATE]"
type input "09:30"
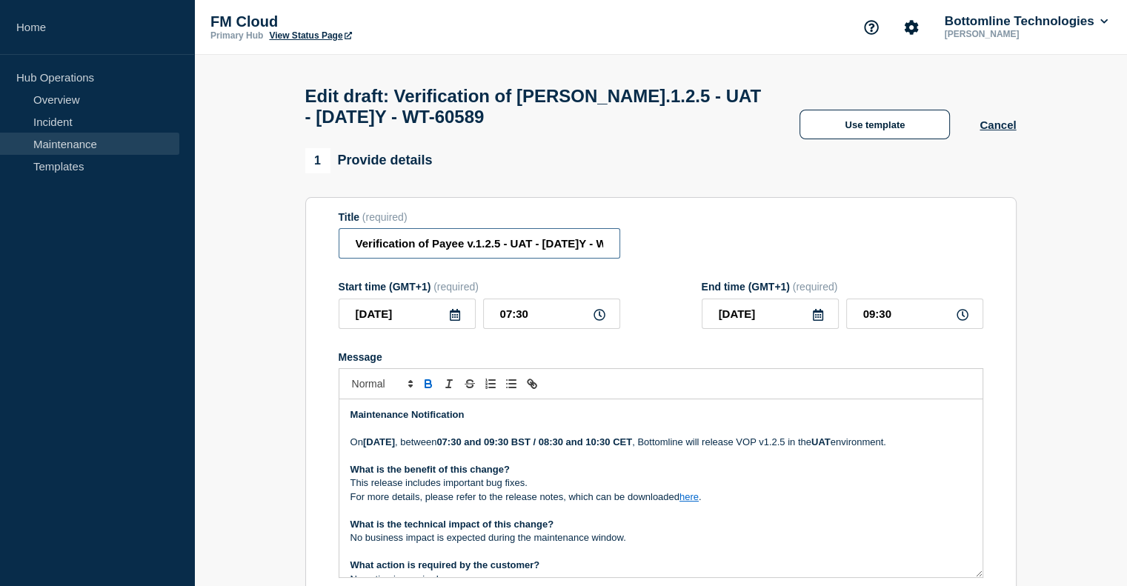
click at [498, 256] on input "Verification of Payee v.1.2.5 - UAT - [DATE]Y - WT-60589" at bounding box center [480, 243] width 282 height 30
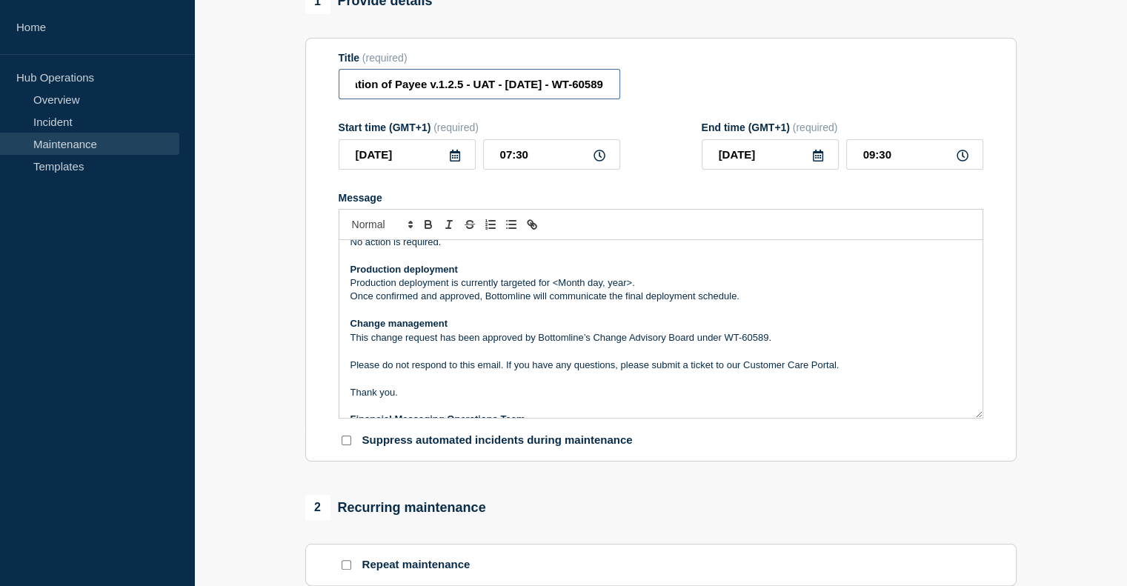
scroll to position [178, 0]
type input "Verification of Payee v.1.2.5 - UAT - [DATE] - WT-60589"
click at [559, 290] on p "Production deployment is currently targeted for <Month day, year>." at bounding box center [661, 282] width 621 height 13
click at [557, 290] on p "Production deployment is currently targeted for <[DATE] Month day, year>." at bounding box center [661, 282] width 621 height 13
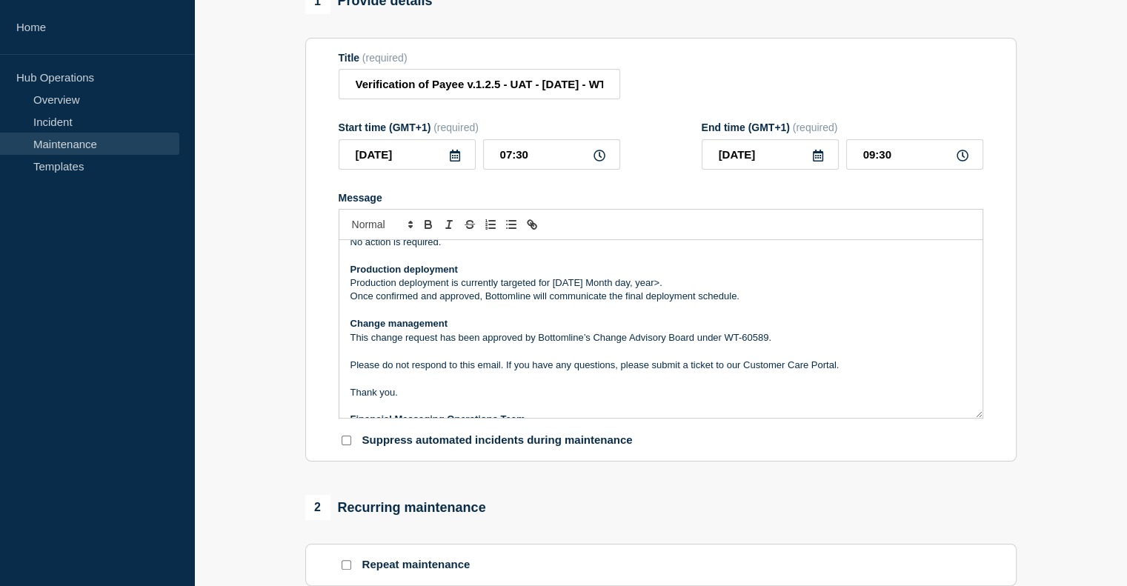
click at [588, 290] on p "Production deployment is currently targeted for [DATE] Month day, year>." at bounding box center [661, 282] width 621 height 13
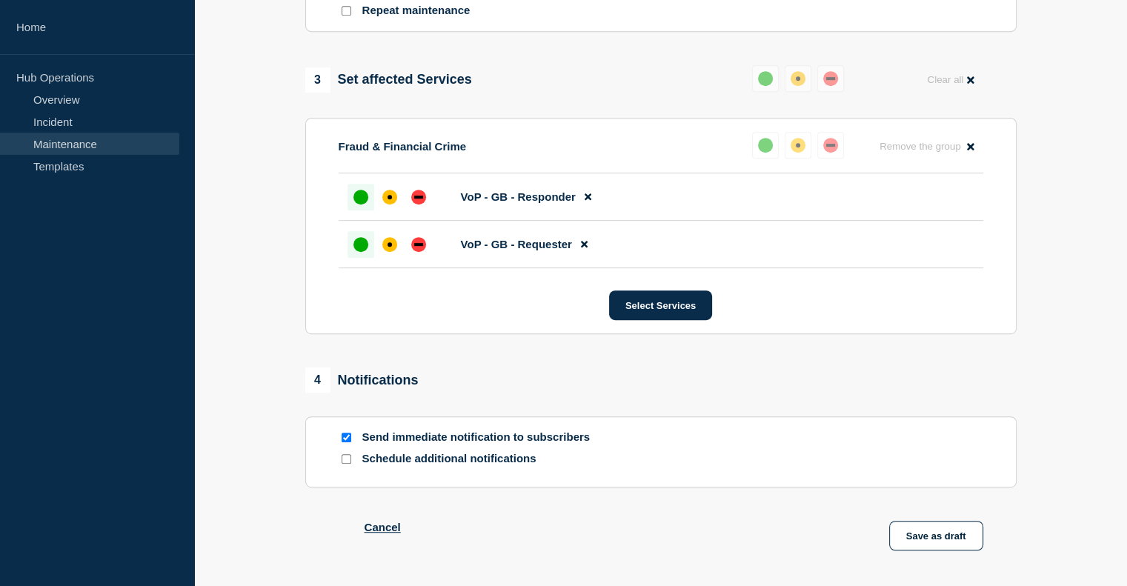
scroll to position [714, 0]
click at [924, 543] on button "Save as draft" at bounding box center [936, 535] width 94 height 30
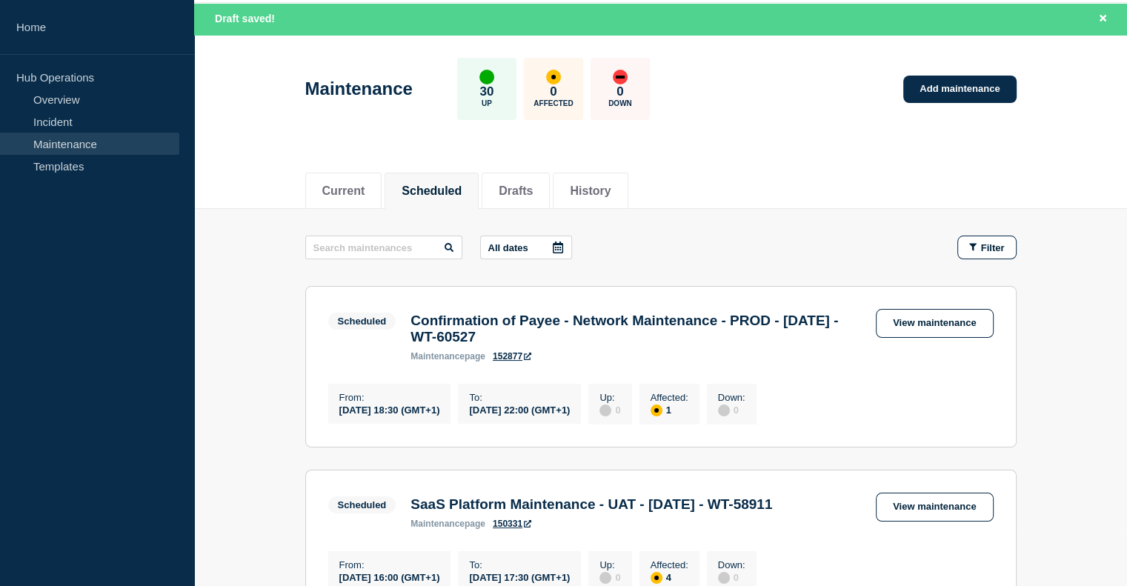
scroll to position [28, 0]
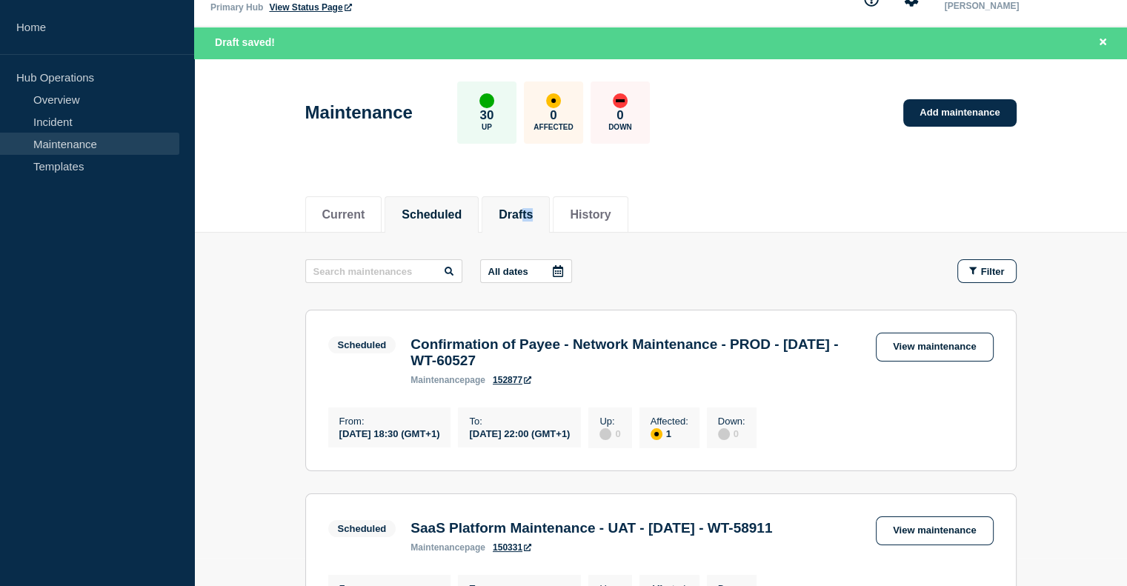
click at [540, 220] on li "Drafts" at bounding box center [516, 214] width 68 height 36
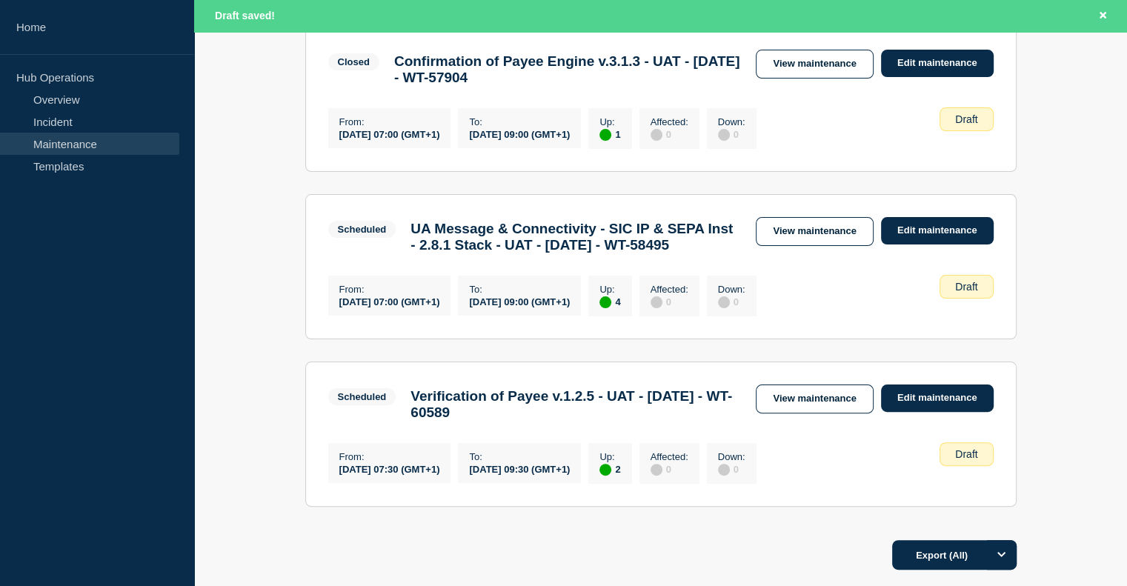
scroll to position [402, 0]
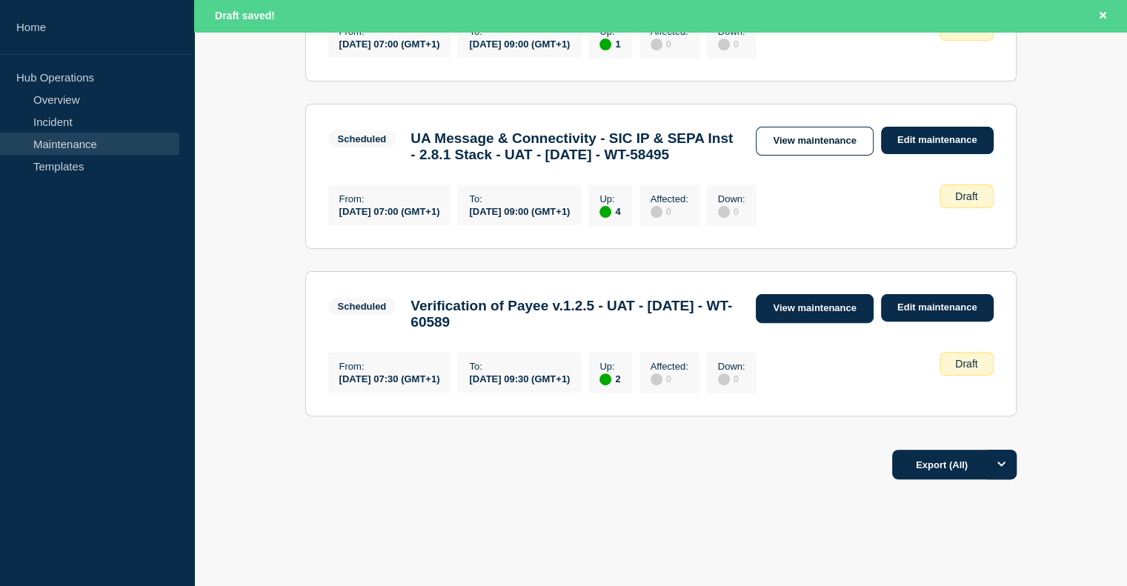
click at [842, 323] on link "View maintenance" at bounding box center [814, 308] width 117 height 29
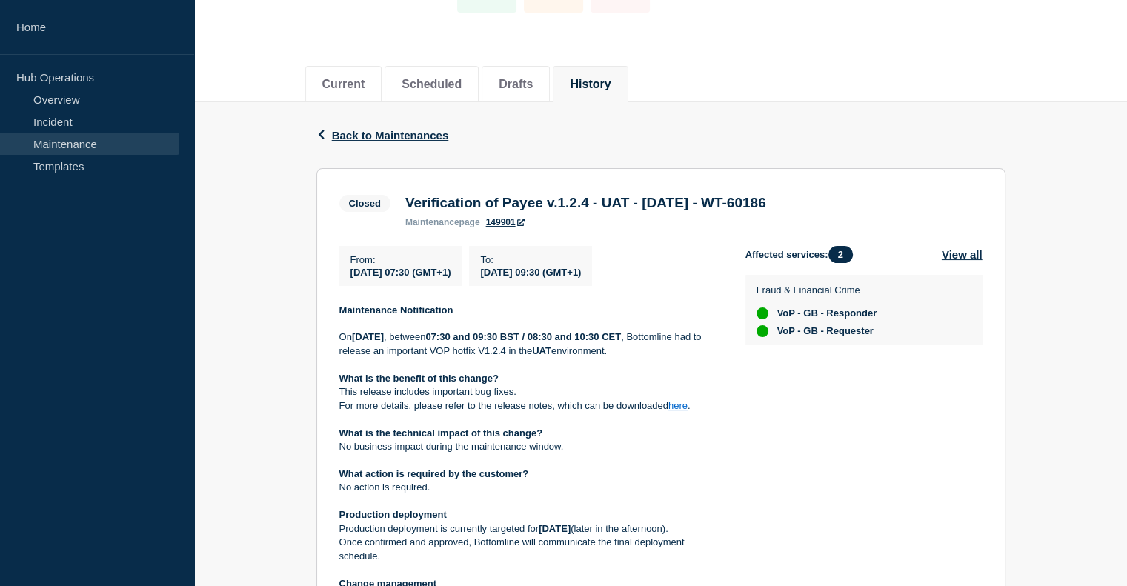
scroll to position [272, 0]
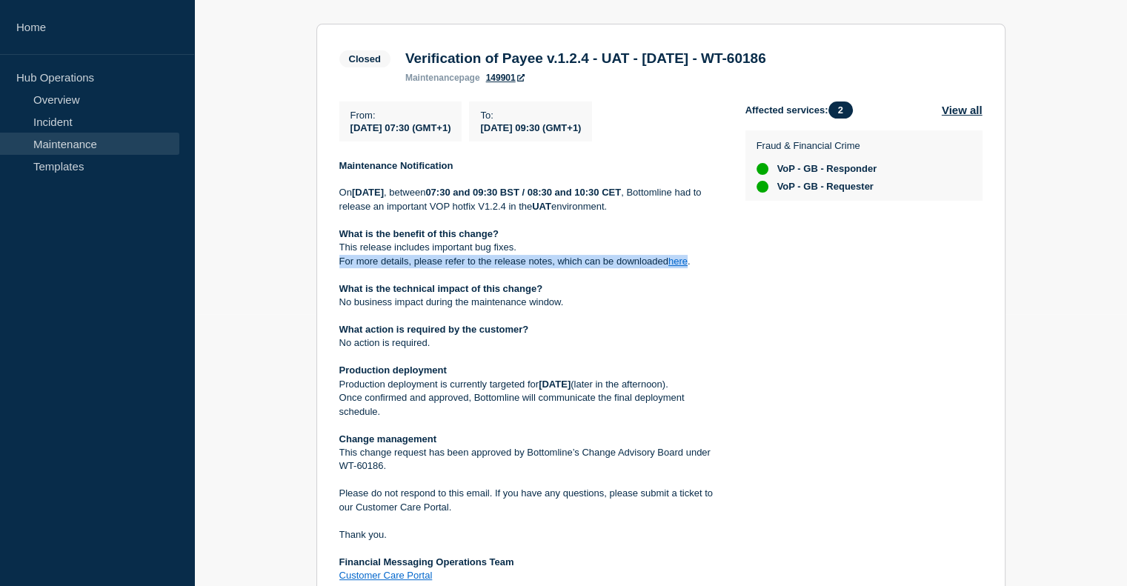
drag, startPoint x: 339, startPoint y: 264, endPoint x: 688, endPoint y: 270, distance: 349.1
click at [688, 268] on p "For more details, please refer to the release notes, which can be downloaded he…" at bounding box center [530, 261] width 382 height 13
copy p "For more details, please refer to the release notes, which can be downloaded he…"
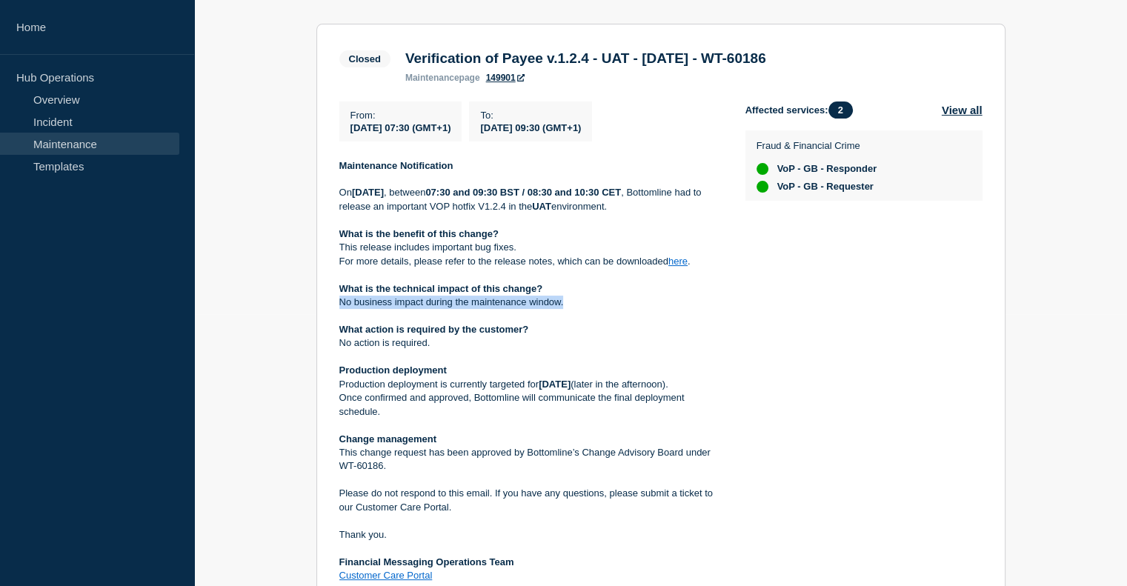
drag, startPoint x: 565, startPoint y: 308, endPoint x: 341, endPoint y: 311, distance: 223.8
click at [341, 309] on p "No business impact during the maintenance window." at bounding box center [530, 302] width 382 height 13
copy p "No business impact during the maintenance window."
